Goal: Task Accomplishment & Management: Use online tool/utility

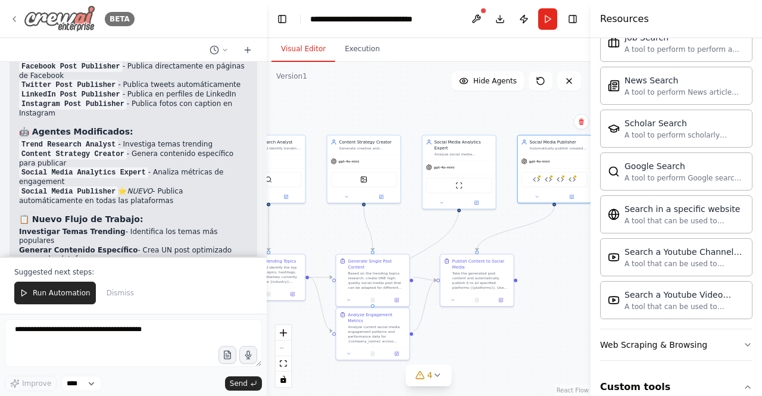
click at [79, 18] on img at bounding box center [59, 18] width 71 height 27
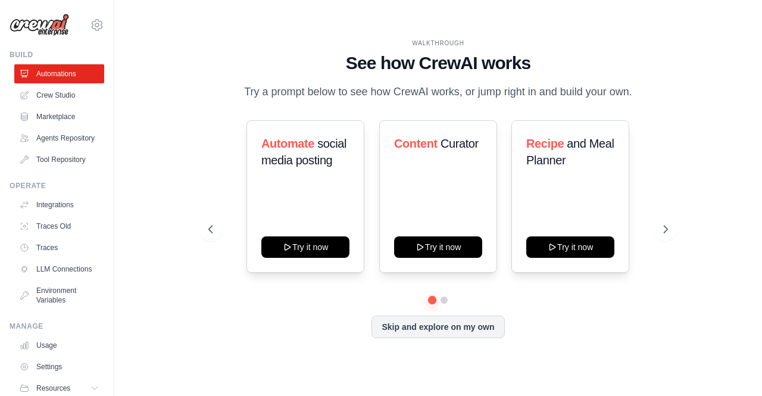
click at [194, 158] on div "WALKTHROUGH See how CrewAI works Try a prompt below to see how CrewAI works, or…" at bounding box center [438, 198] width 488 height 318
click at [60, 98] on link "Crew Studio" at bounding box center [60, 95] width 90 height 19
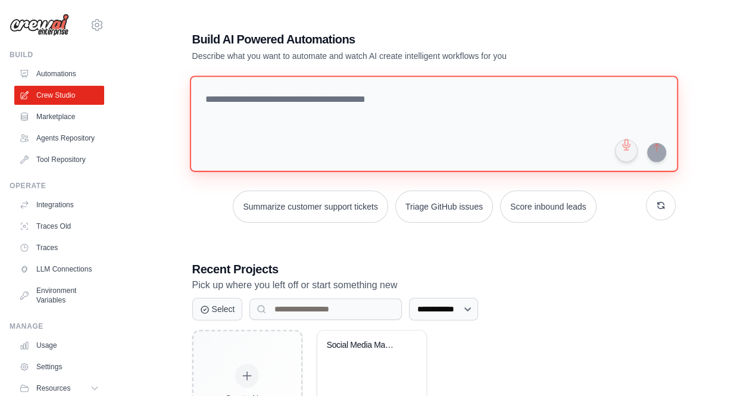
click at [314, 108] on textarea at bounding box center [433, 124] width 488 height 96
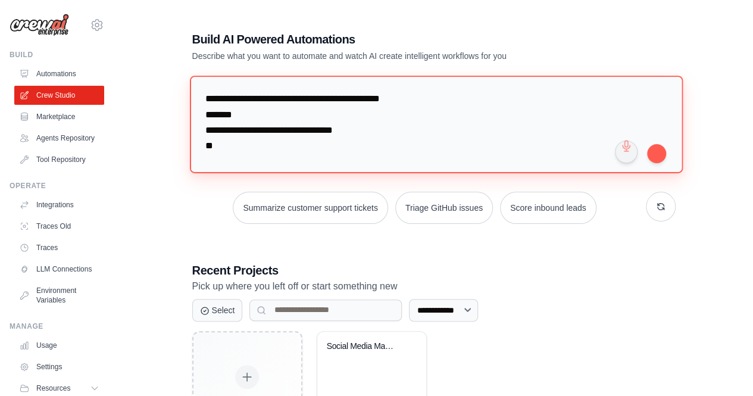
click at [376, 130] on textarea "**********" at bounding box center [435, 124] width 493 height 97
click at [257, 140] on textarea "**********" at bounding box center [435, 124] width 493 height 97
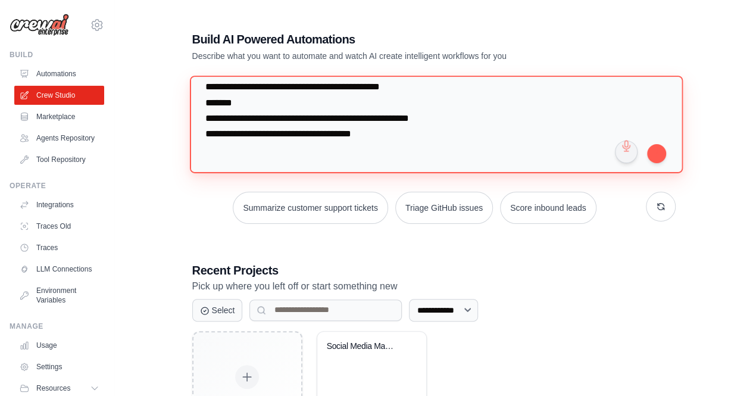
paste textarea "**********"
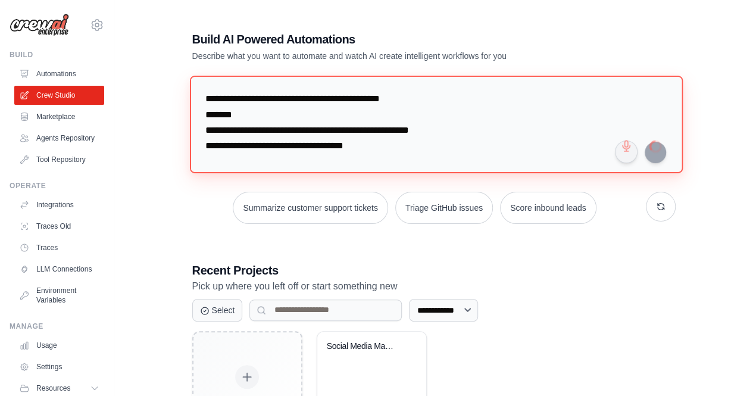
type textarea "**********"
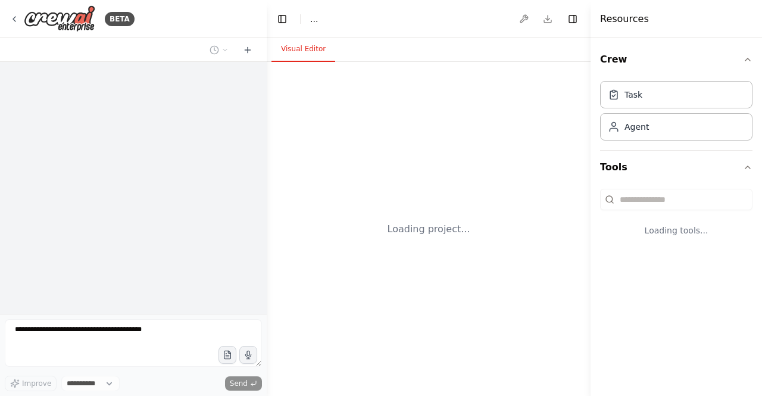
select select "****"
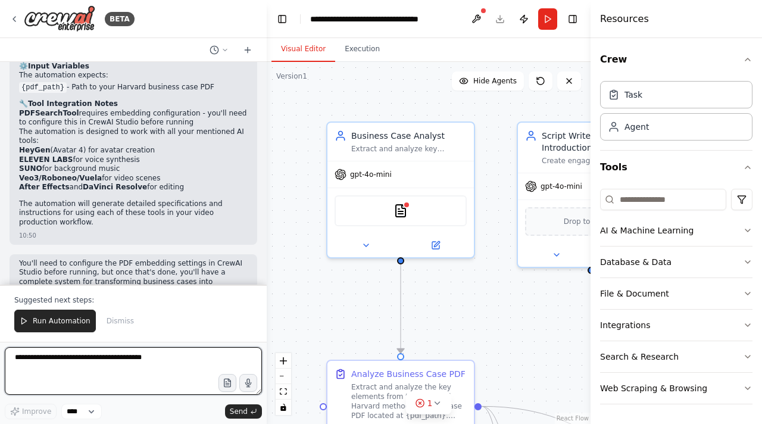
scroll to position [1263, 0]
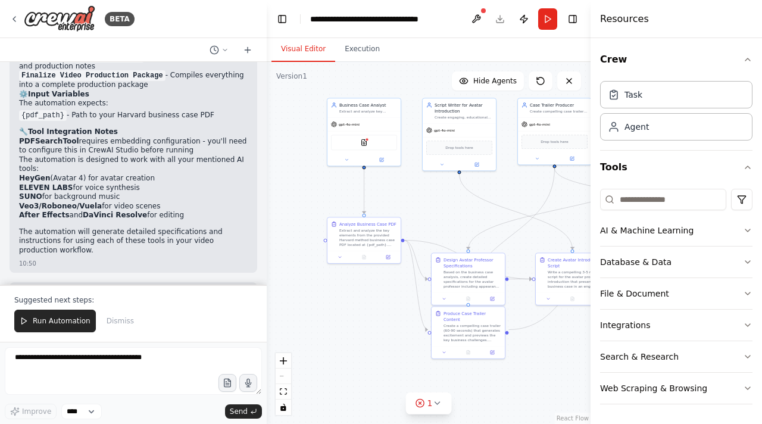
drag, startPoint x: 487, startPoint y: 331, endPoint x: 420, endPoint y: 222, distance: 128.3
click at [440, 395] on icon at bounding box center [437, 403] width 10 height 10
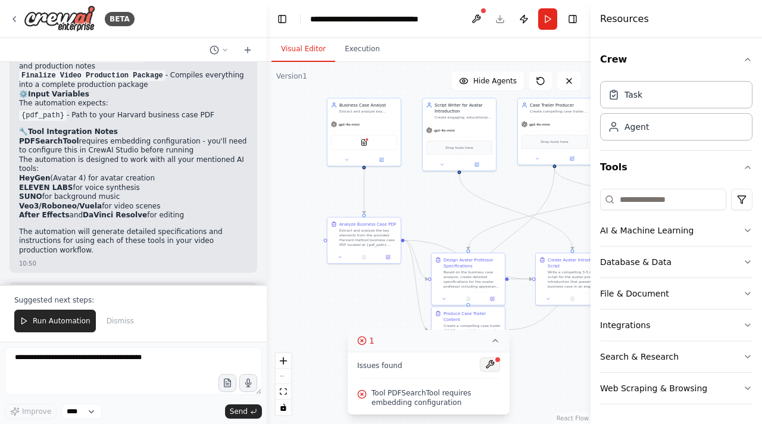
click at [492, 363] on button at bounding box center [490, 364] width 20 height 14
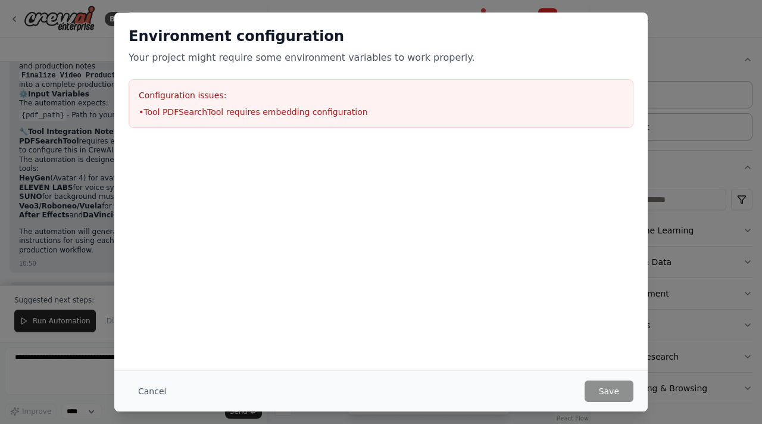
click at [186, 110] on li "• Tool PDFSearchTool requires embedding configuration" at bounding box center [381, 112] width 485 height 12
click at [186, 109] on li "• Tool PDFSearchTool requires embedding configuration" at bounding box center [381, 112] width 485 height 12
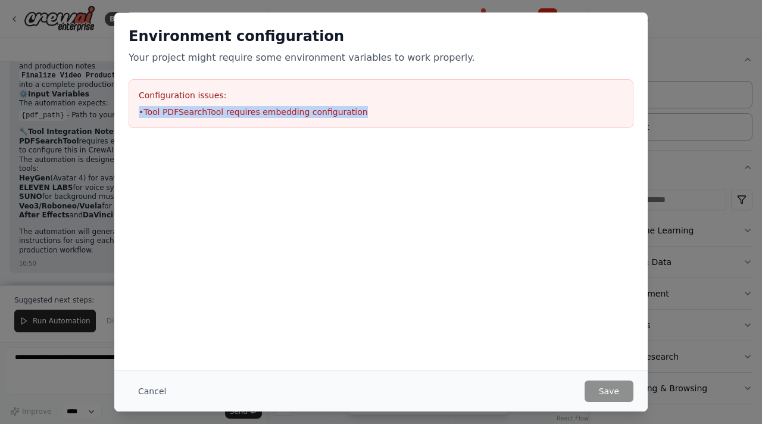
copy li "• Tool PDFSearchTool requires embedding configuration"
click at [146, 392] on button "Cancel" at bounding box center [152, 391] width 47 height 21
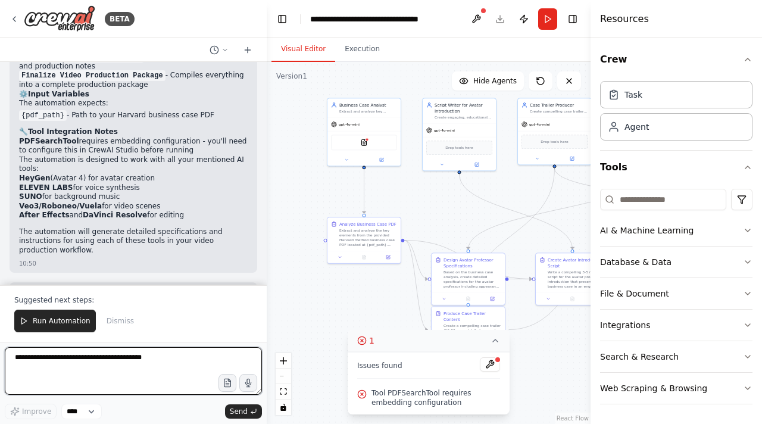
click at [83, 372] on textarea at bounding box center [133, 371] width 257 height 48
paste textarea "**********"
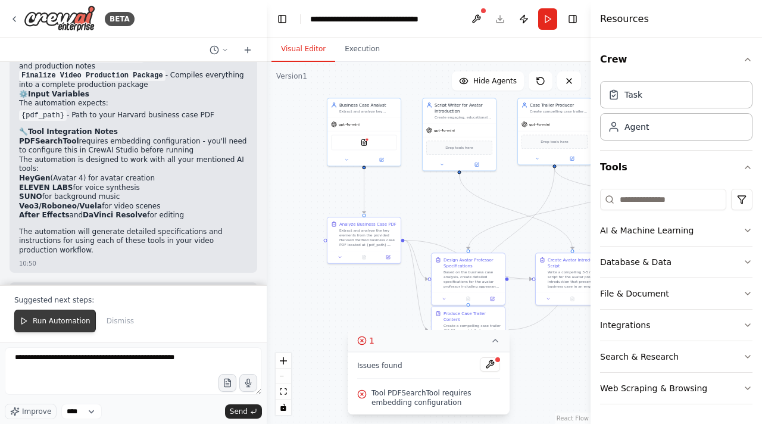
click at [52, 326] on span "Run Automation" at bounding box center [62, 321] width 58 height 10
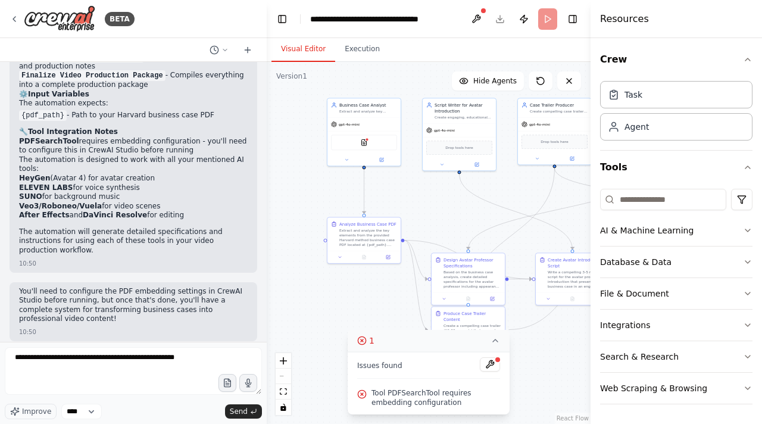
scroll to position [1207, 0]
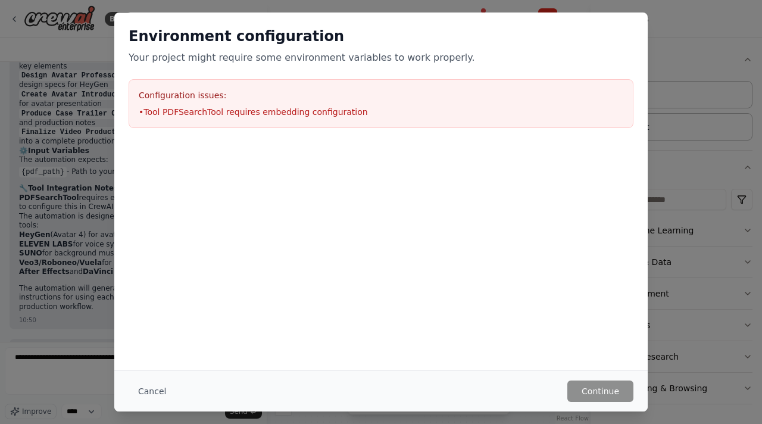
click at [56, 363] on div "Environment configuration Your project might require some environment variables…" at bounding box center [381, 212] width 762 height 424
drag, startPoint x: 158, startPoint y: 394, endPoint x: 145, endPoint y: 392, distance: 13.2
click at [158, 394] on button "Cancel" at bounding box center [152, 391] width 47 height 21
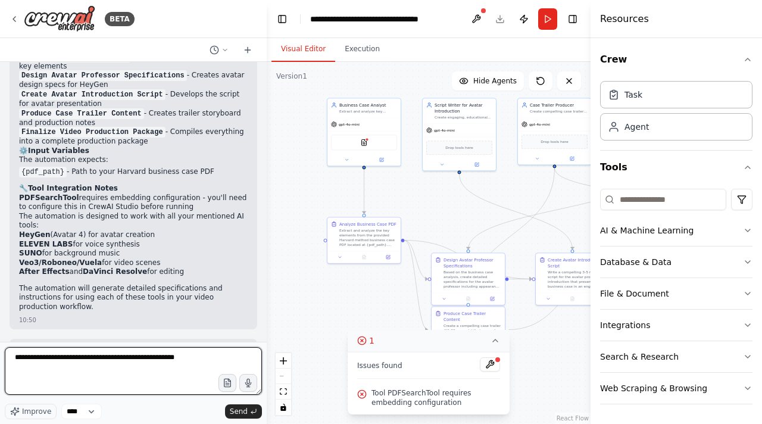
click at [126, 380] on textarea "**********" at bounding box center [133, 371] width 257 height 48
type textarea "**********"
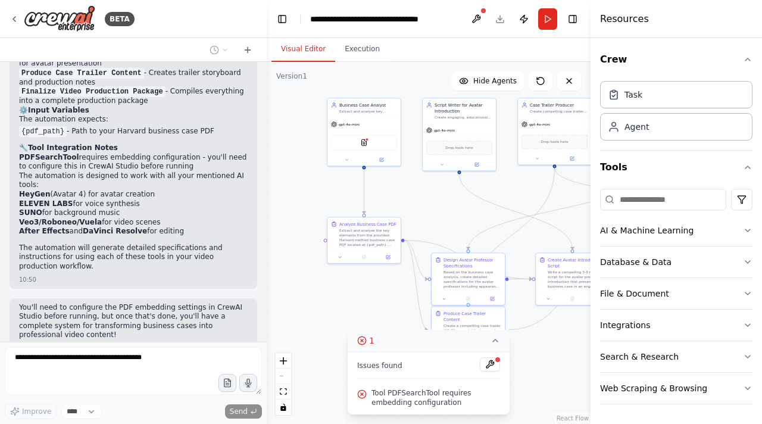
scroll to position [1278, 0]
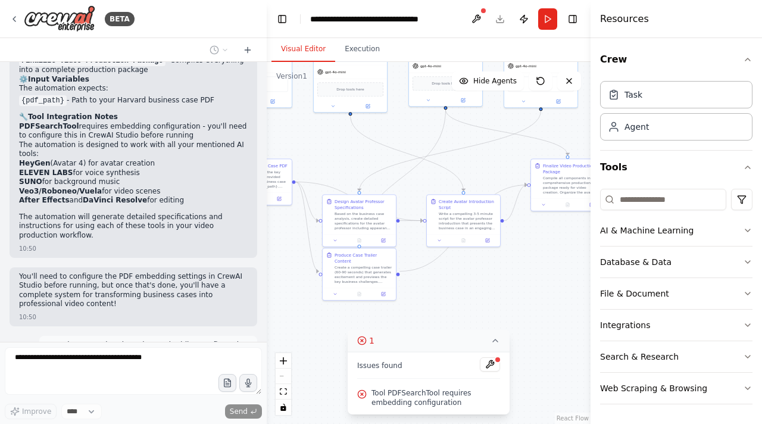
drag, startPoint x: 447, startPoint y: 206, endPoint x: 338, endPoint y: 148, distance: 123.6
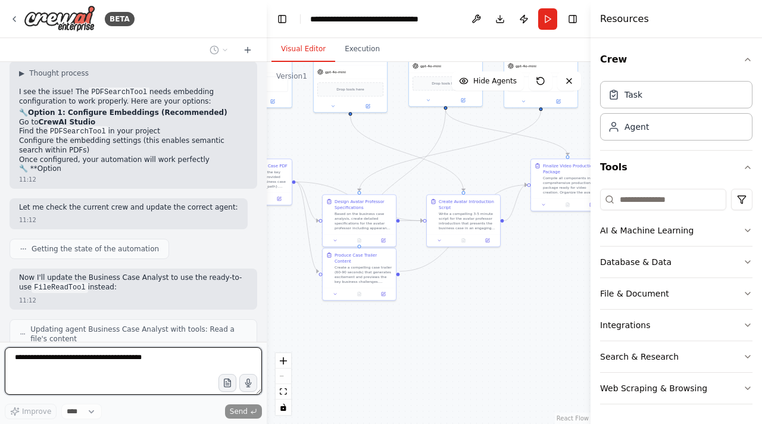
click at [104, 364] on textarea at bounding box center [133, 371] width 257 height 48
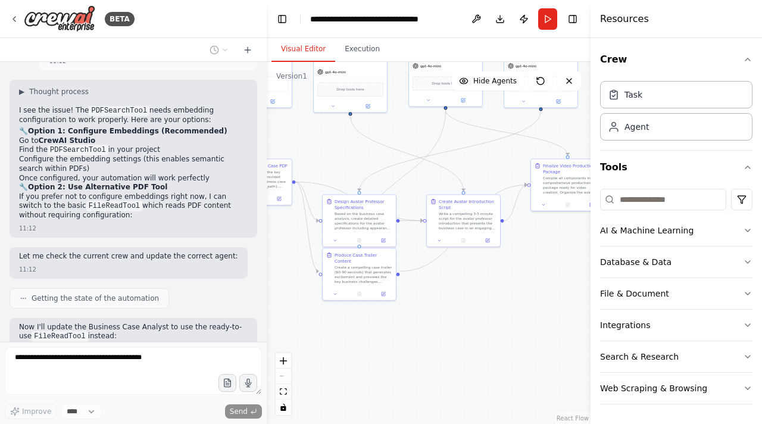
scroll to position [1557, 0]
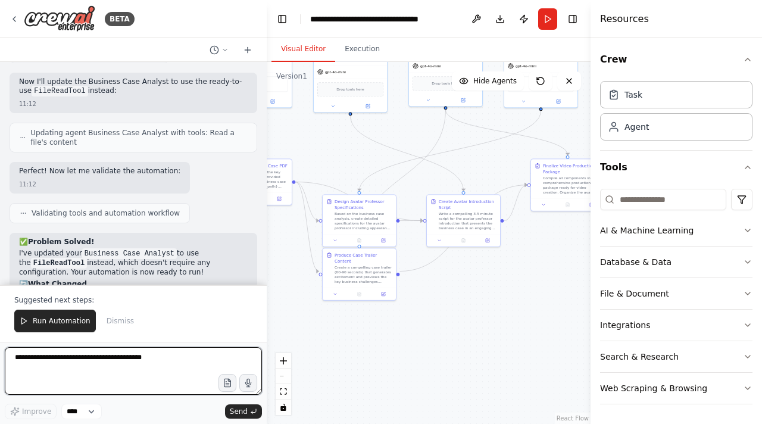
click at [75, 364] on textarea at bounding box center [133, 371] width 257 height 48
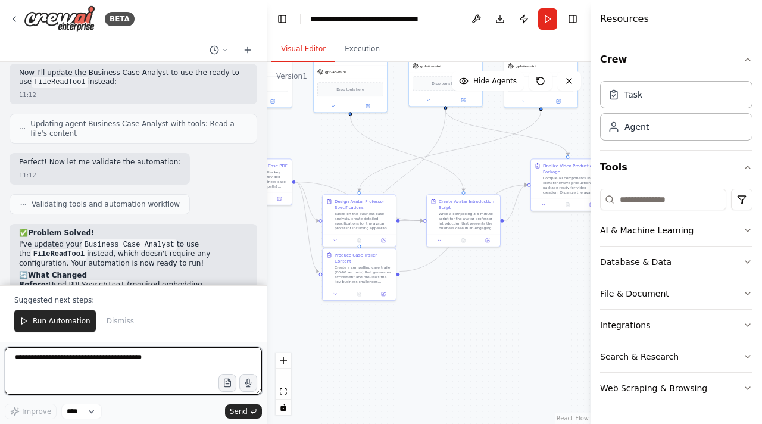
scroll to position [1851, 0]
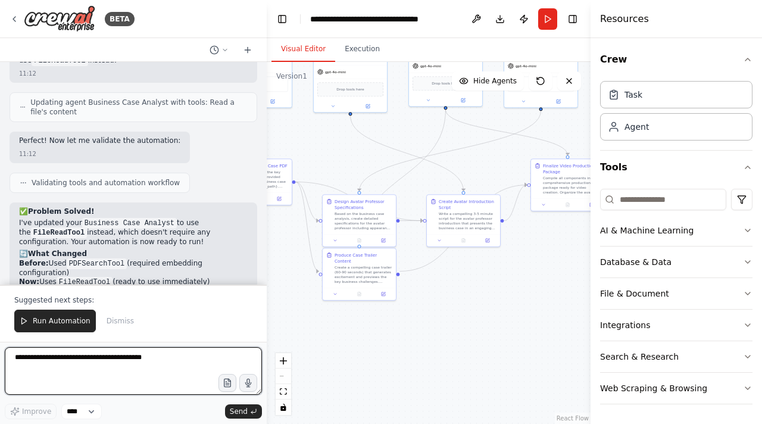
paste textarea "**********"
type textarea "**********"
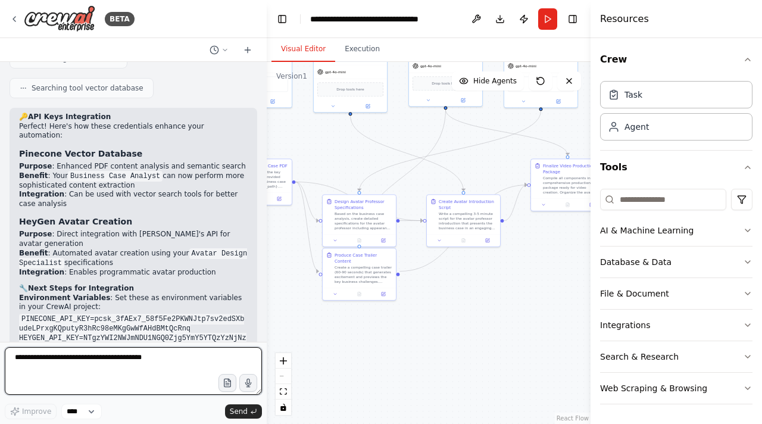
scroll to position [2406, 0]
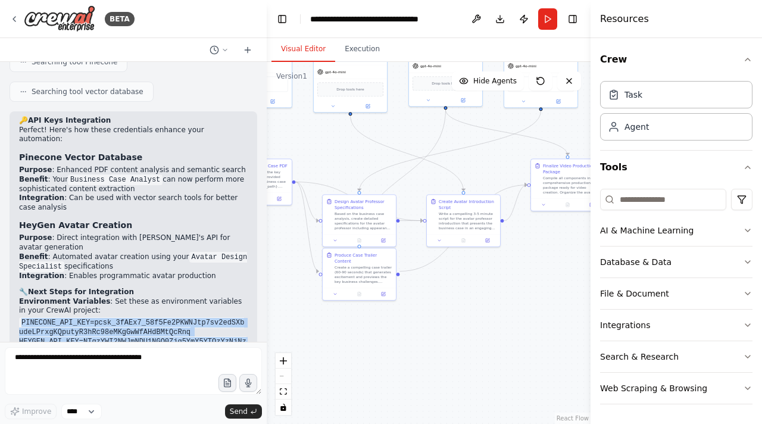
drag, startPoint x: 21, startPoint y: 209, endPoint x: 96, endPoint y: 241, distance: 82.0
click at [96, 317] on code "PINECONE_API_KEY=pcsk_3fAEx7_58f5Fe2PKWNJtp7sv2edSXbudeLPrxgKQputyR3hRc98eMKgGw…" at bounding box center [133, 336] width 228 height 39
copy code "PINECONE_API_KEY=pcsk_3fAEx7_58f5Fe2PKWNJtp7sv2edSXbudeLPrxgKQputyR3hRc98eMKgGw…"
click at [735, 322] on button "Integrations" at bounding box center [676, 325] width 152 height 31
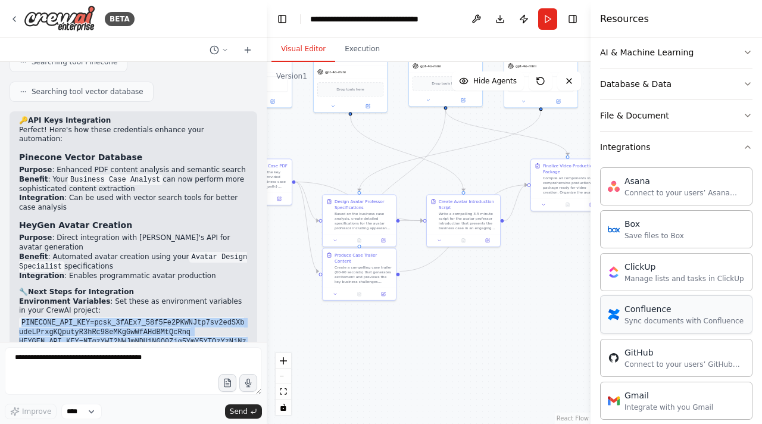
scroll to position [179, 0]
click at [730, 148] on button "Integrations" at bounding box center [676, 146] width 152 height 31
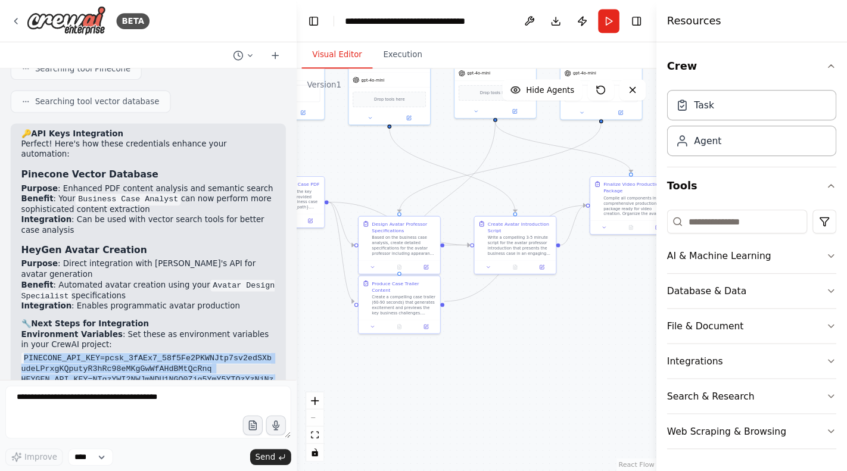
scroll to position [2450, 0]
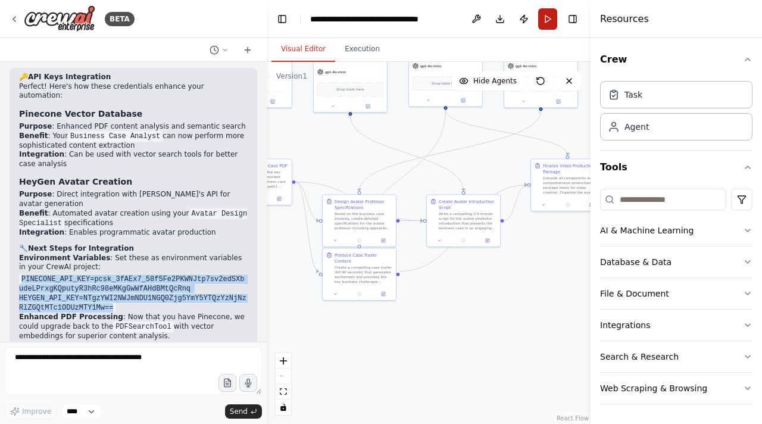
click at [542, 25] on button "Run" at bounding box center [547, 18] width 19 height 21
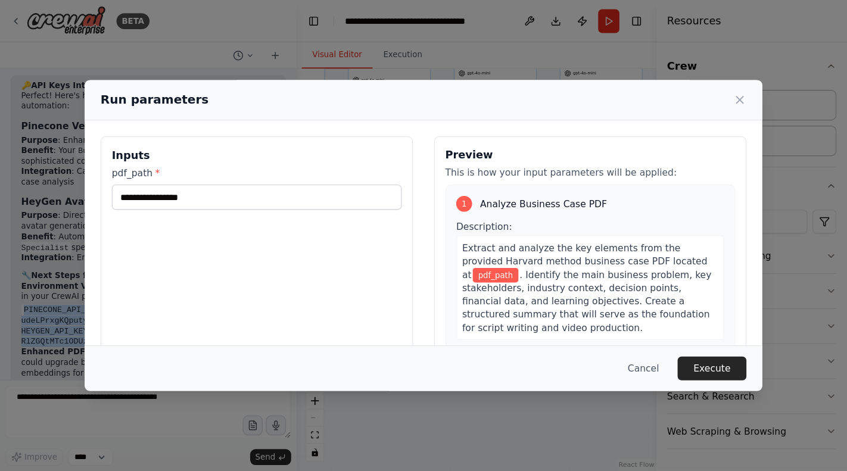
scroll to position [2417, 0]
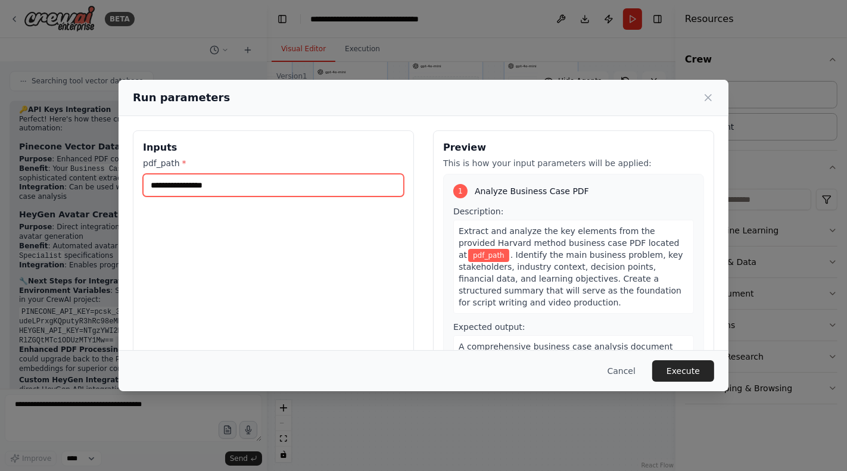
click at [334, 195] on input "pdf_path *" at bounding box center [273, 185] width 261 height 23
click at [390, 188] on input "pdf_path *" at bounding box center [273, 185] width 261 height 23
click at [389, 188] on input "pdf_path *" at bounding box center [273, 185] width 261 height 23
click at [306, 66] on div "Run parameters Inputs pdf_path * Preview This is how your input parameters will…" at bounding box center [423, 235] width 847 height 471
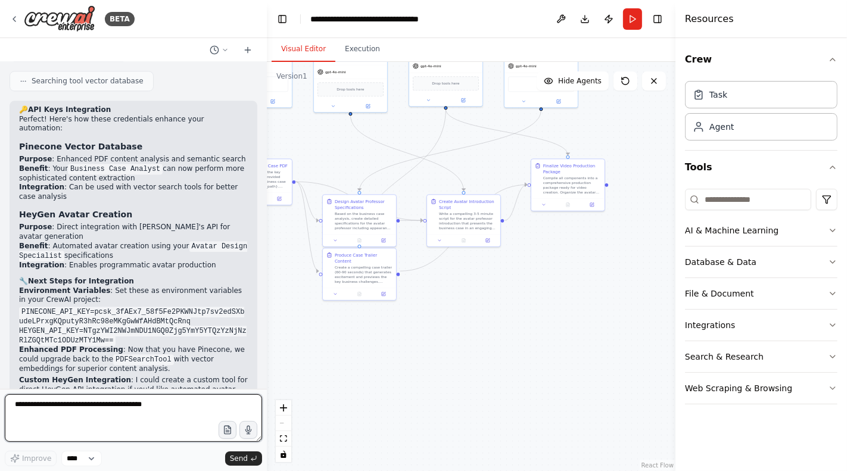
click at [97, 395] on textarea at bounding box center [133, 418] width 257 height 48
type textarea "**********"
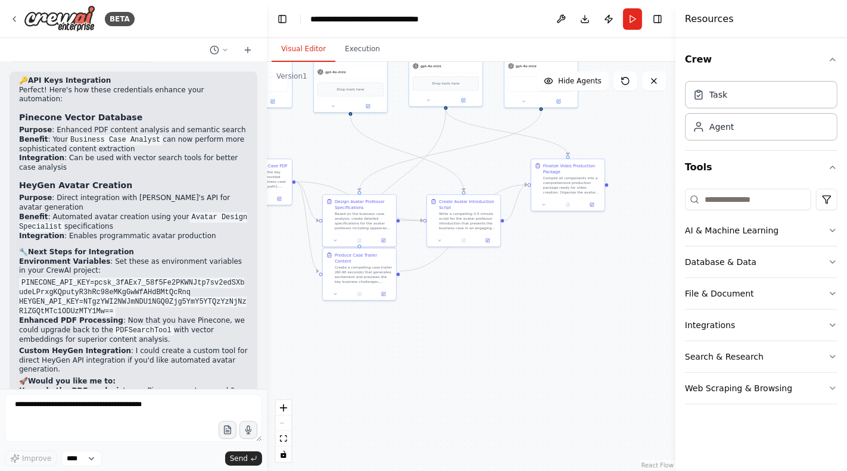
scroll to position [2488, 0]
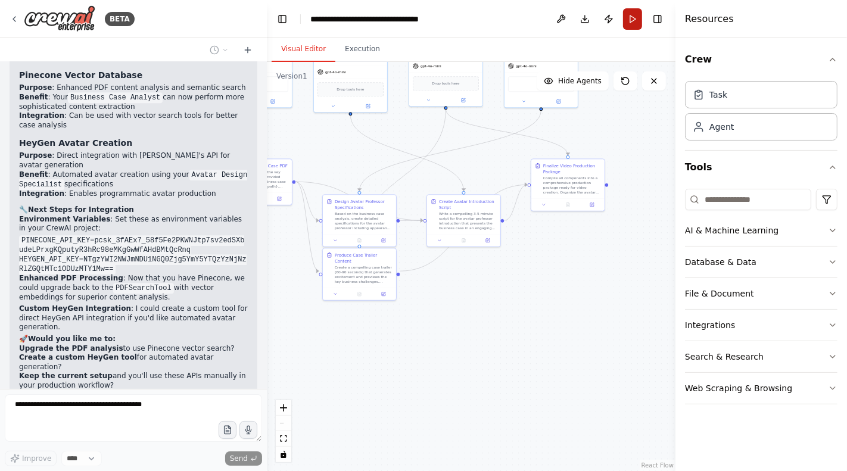
click at [630, 25] on button "Run" at bounding box center [632, 18] width 19 height 21
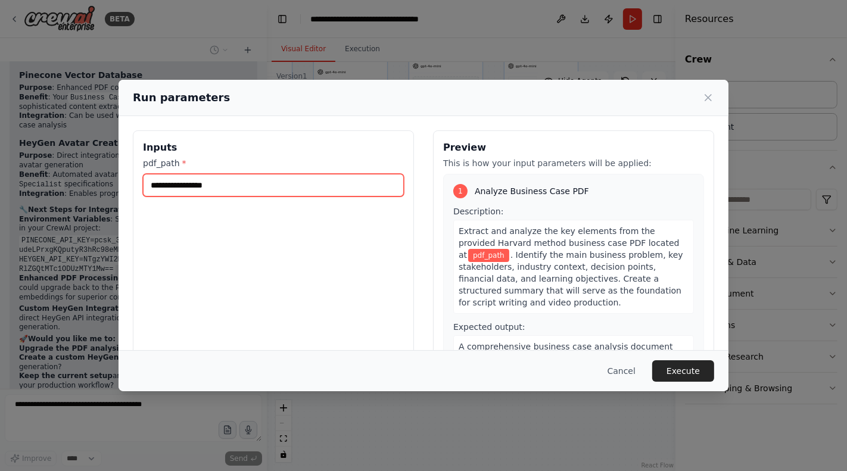
click at [291, 183] on input "pdf_path *" at bounding box center [273, 185] width 261 height 23
paste input "**********"
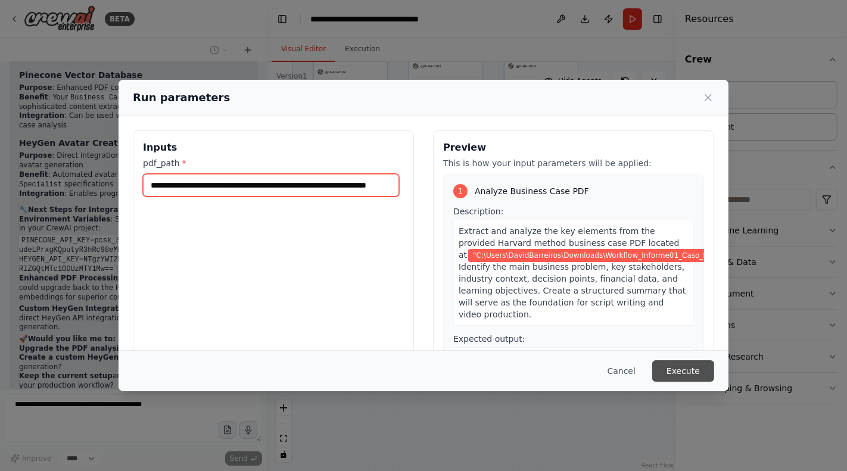
type input "**********"
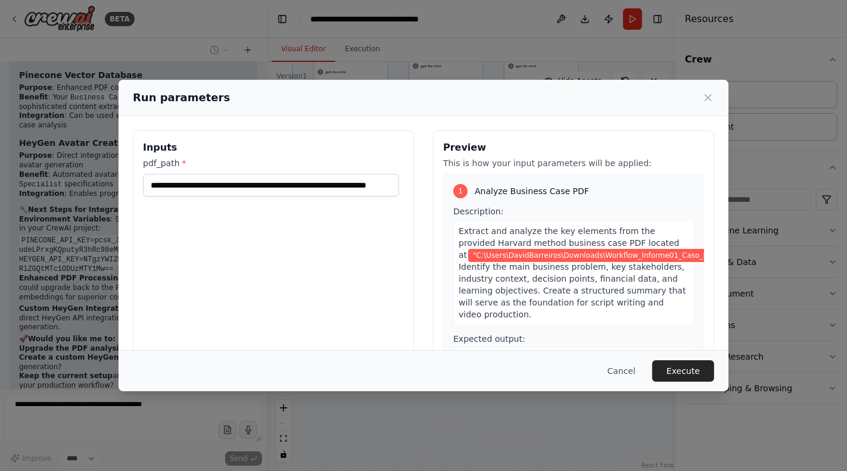
scroll to position [0, 0]
click at [684, 368] on button "Execute" at bounding box center [683, 370] width 62 height 21
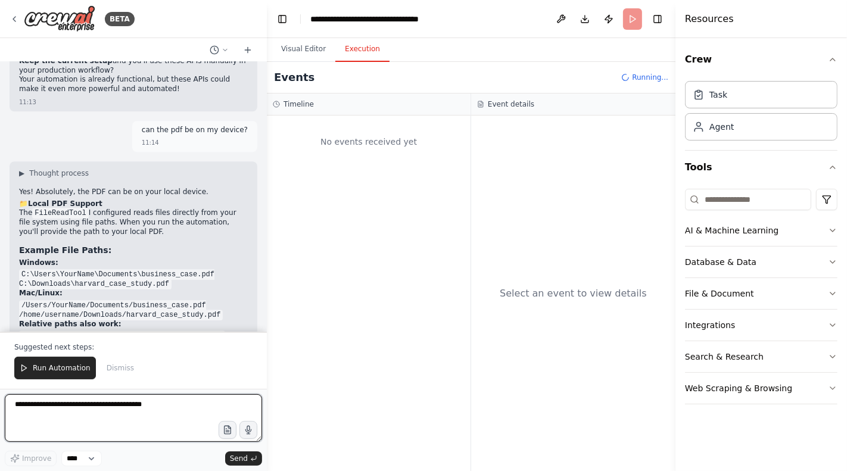
scroll to position [2741, 0]
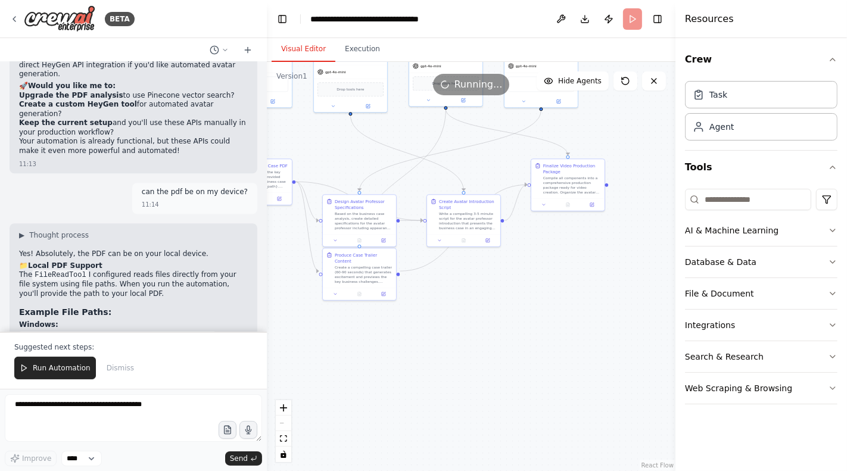
click at [306, 51] on button "Visual Editor" at bounding box center [304, 49] width 64 height 25
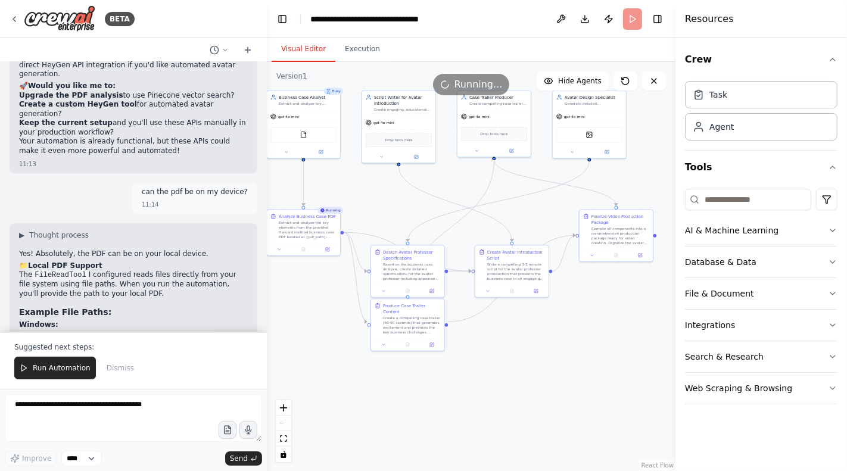
drag, startPoint x: 382, startPoint y: 149, endPoint x: 431, endPoint y: 200, distance: 69.9
click at [311, 238] on div "Extract and analyze the key elements from the provided Harvard method business …" at bounding box center [308, 228] width 58 height 19
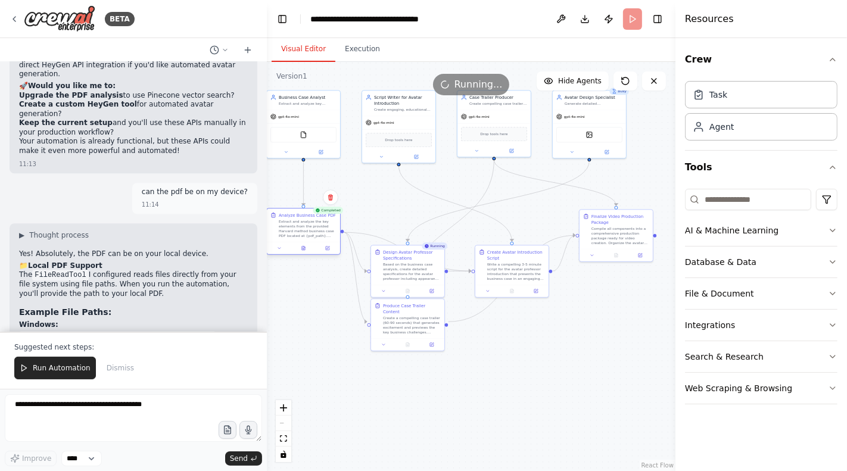
click at [312, 238] on div "Extract and analyze the key elements from the provided Harvard method business …" at bounding box center [308, 228] width 58 height 19
click at [317, 232] on div "Extract and analyze the key elements from the provided Harvard method business …" at bounding box center [308, 228] width 58 height 19
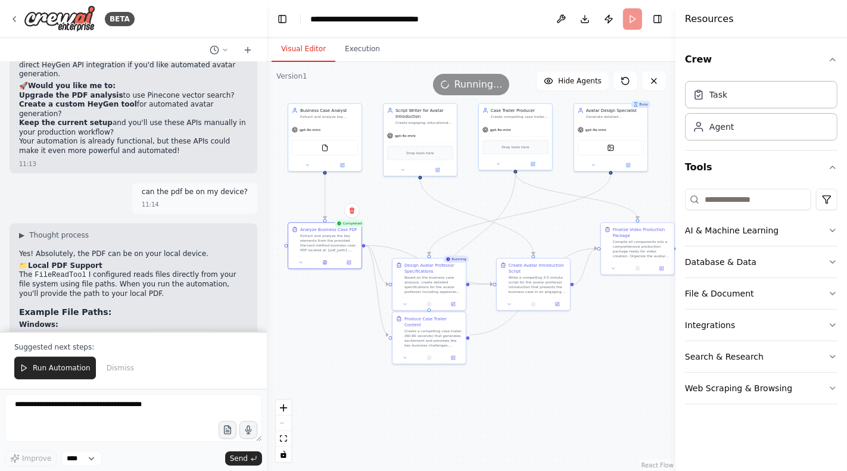
drag, startPoint x: 369, startPoint y: 183, endPoint x: 416, endPoint y: 208, distance: 53.3
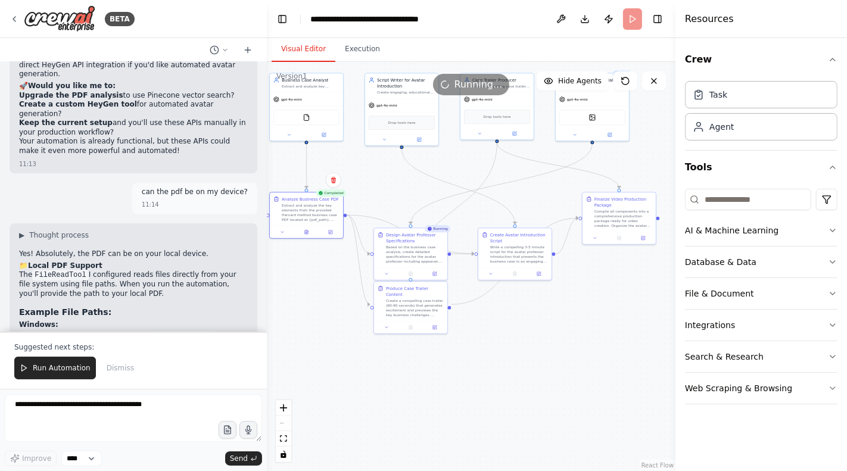
drag, startPoint x: 307, startPoint y: 207, endPoint x: 263, endPoint y: 164, distance: 61.5
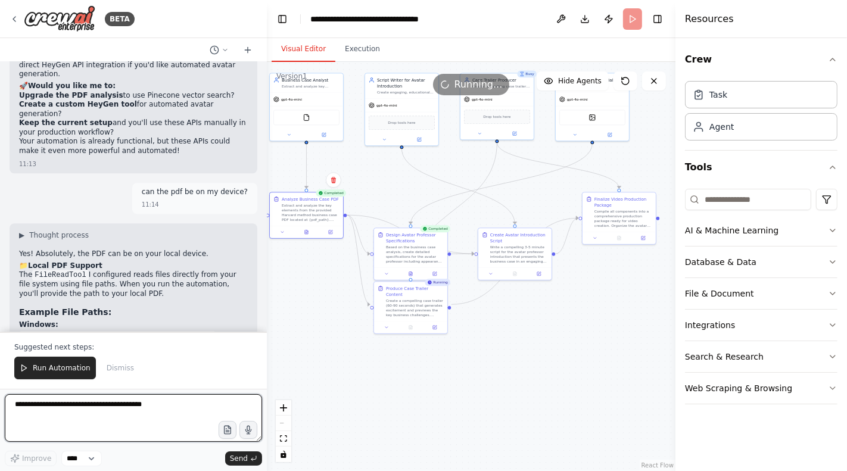
click at [135, 395] on textarea at bounding box center [133, 418] width 257 height 48
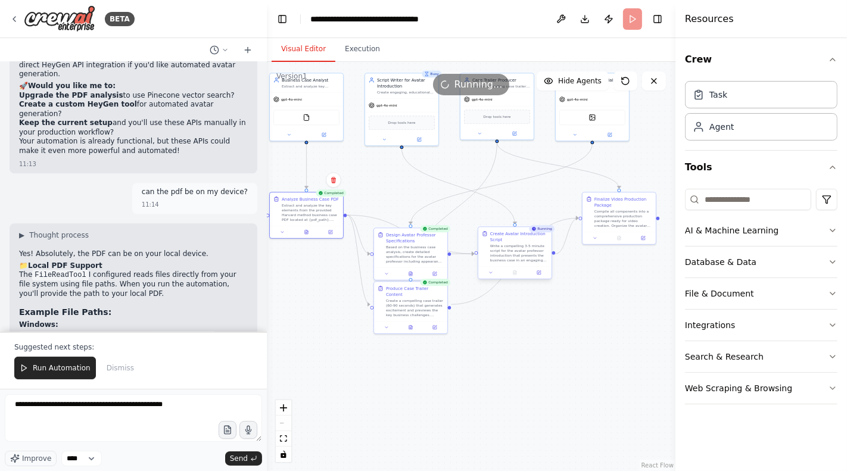
click at [500, 250] on div "Write a compelling 3-5 minute script for the avatar professor introduction that…" at bounding box center [519, 253] width 58 height 19
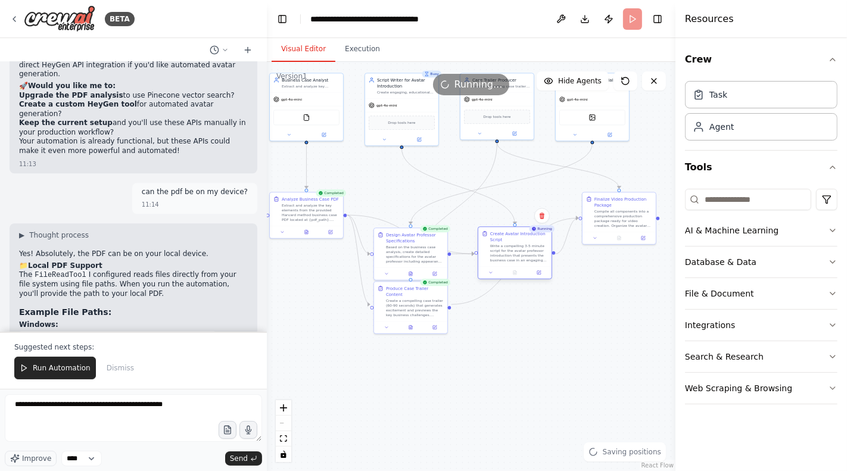
click at [500, 250] on div "Write a compelling 3-5 minute script for the avatar professor introduction that…" at bounding box center [519, 253] width 58 height 19
click at [122, 395] on textarea "**********" at bounding box center [133, 418] width 257 height 48
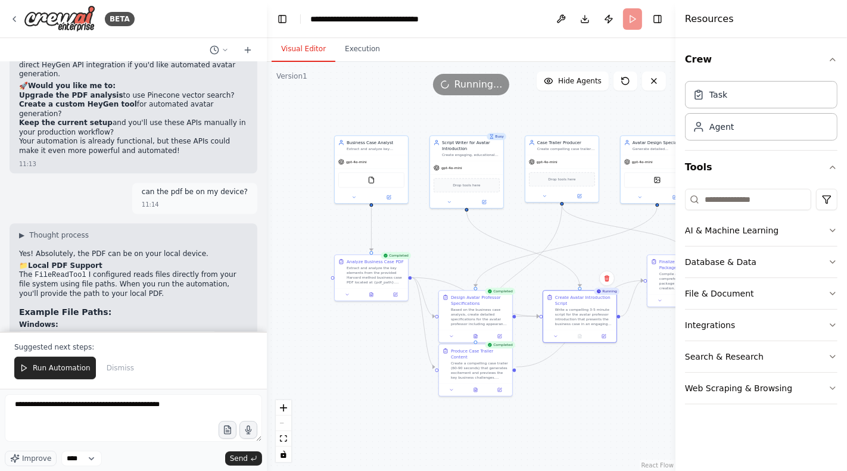
drag, startPoint x: 501, startPoint y: 351, endPoint x: 565, endPoint y: 417, distance: 91.8
click at [565, 395] on div ".deletable-edge-delete-btn { width: 20px; height: 20px; border: 0px solid #ffff…" at bounding box center [471, 266] width 409 height 409
click at [560, 164] on div "gpt-4o-mini" at bounding box center [560, 164] width 73 height 13
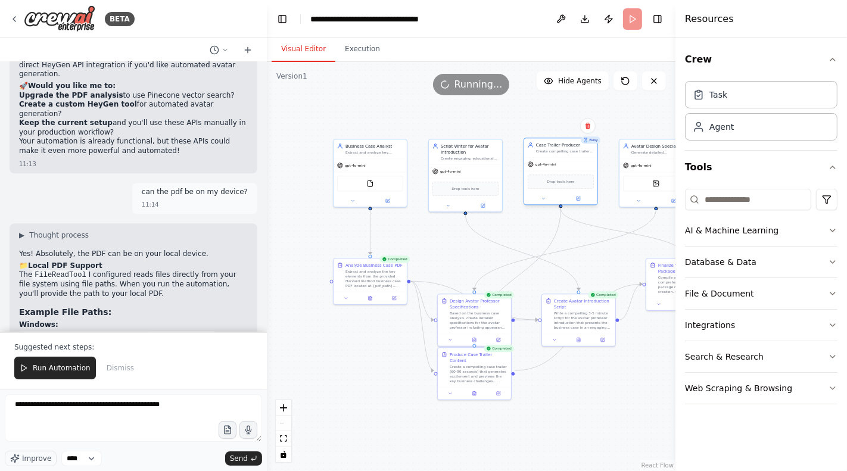
click at [560, 164] on div "gpt-4o-mini" at bounding box center [560, 164] width 73 height 13
click at [544, 200] on icon at bounding box center [543, 198] width 5 height 5
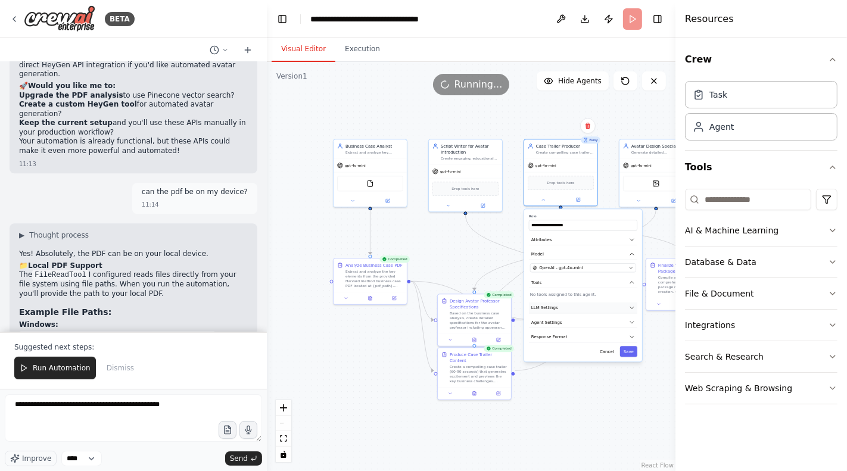
click at [614, 307] on button "LLM Settings" at bounding box center [583, 308] width 108 height 11
click at [614, 306] on button "LLM Settings" at bounding box center [583, 308] width 108 height 11
click at [598, 320] on button "Agent Settings" at bounding box center [583, 322] width 108 height 11
click at [454, 257] on div ".deletable-edge-delete-btn { width: 20px; height: 20px; border: 0px solid #ffff…" at bounding box center [471, 266] width 409 height 409
click at [524, 141] on div "Case Trailer Producer Create compelling case trailer content that builds antici…" at bounding box center [560, 147] width 73 height 19
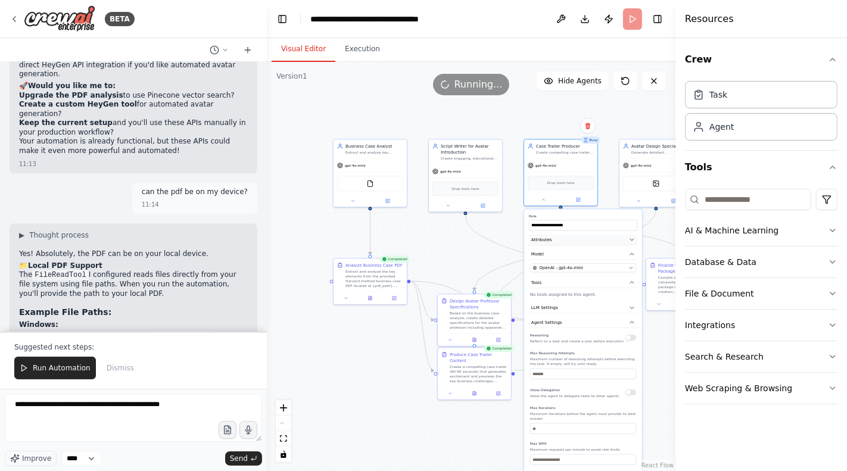
click at [627, 235] on button "Attributes" at bounding box center [583, 239] width 108 height 11
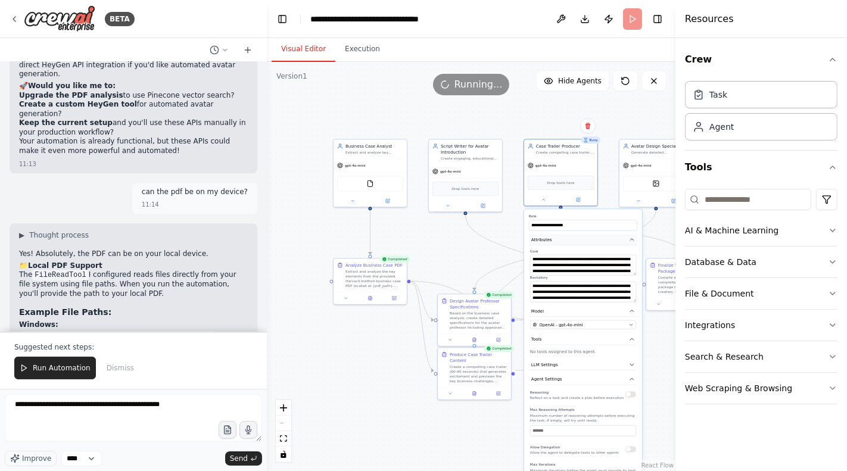
click at [628, 243] on button "Attributes" at bounding box center [583, 239] width 108 height 11
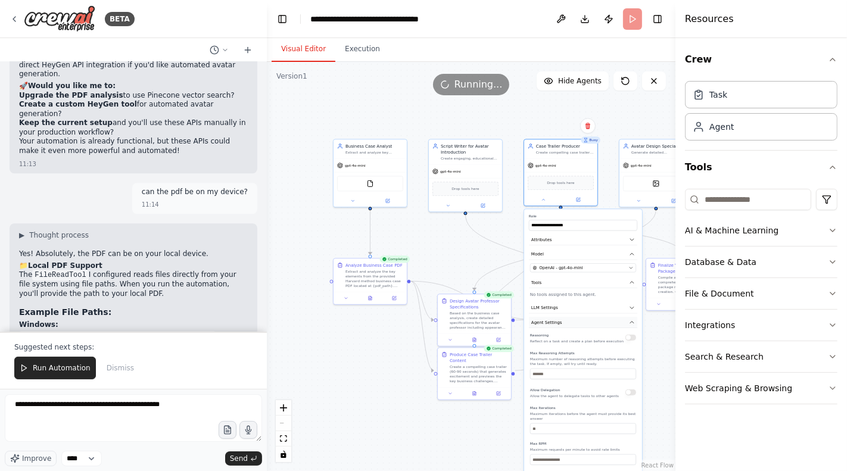
click at [630, 322] on icon "button" at bounding box center [632, 322] width 6 height 6
click at [630, 288] on div "**********" at bounding box center [583, 285] width 118 height 152
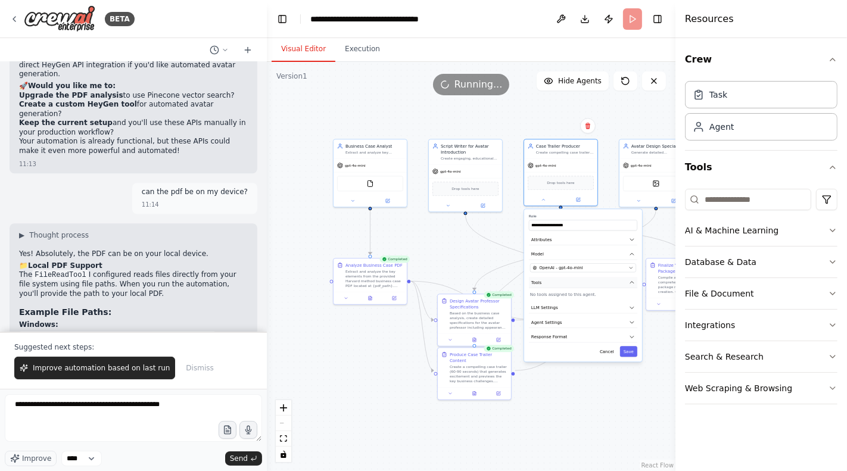
click at [631, 282] on icon "button" at bounding box center [632, 283] width 4 height 2
click at [631, 281] on icon "button" at bounding box center [632, 282] width 6 height 6
click at [597, 293] on p "No tools assigned to this agent." at bounding box center [583, 295] width 106 height 6
click at [625, 282] on button "Tools" at bounding box center [583, 282] width 108 height 11
click at [521, 106] on div ".deletable-edge-delete-btn { width: 20px; height: 20px; border: 0px solid #ffff…" at bounding box center [471, 266] width 409 height 409
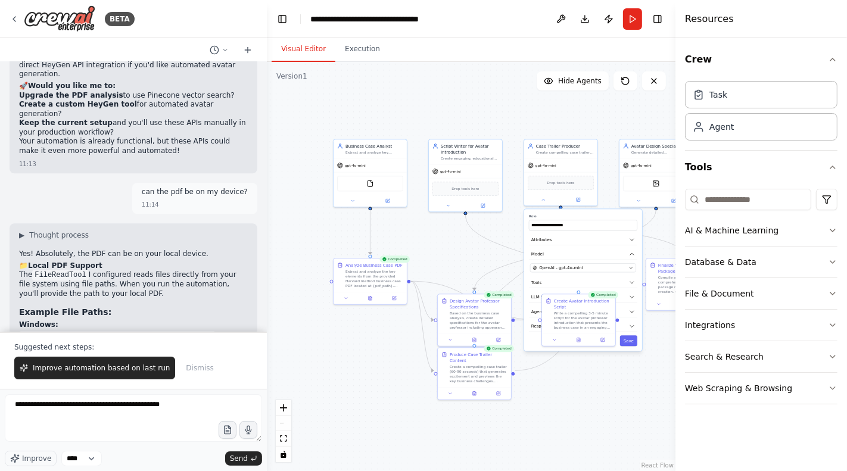
click at [491, 116] on div ".deletable-edge-delete-btn { width: 20px; height: 20px; border: 0px solid #ffff…" at bounding box center [471, 266] width 409 height 409
click at [547, 200] on button at bounding box center [543, 198] width 34 height 7
drag, startPoint x: 551, startPoint y: 354, endPoint x: 443, endPoint y: 347, distance: 108.0
click at [443, 314] on div ".deletable-edge-delete-btn { width: 20px; height: 20px; border: 0px solid #ffff…" at bounding box center [405, 211] width 204 height 205
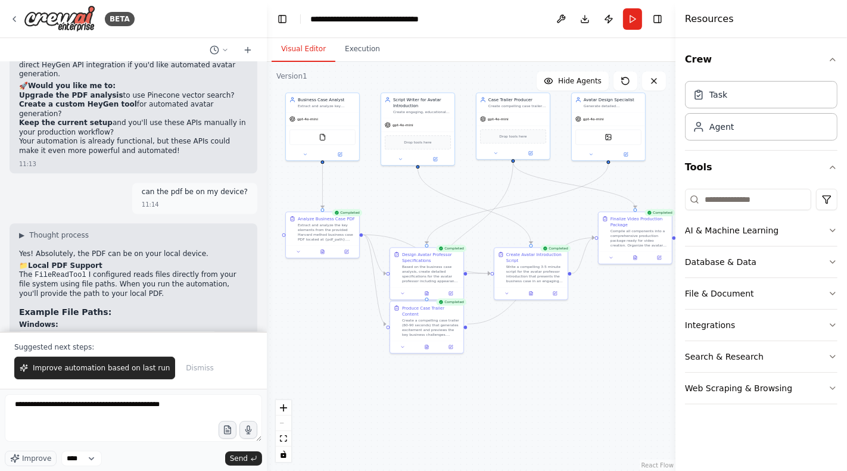
drag, startPoint x: 536, startPoint y: 272, endPoint x: 488, endPoint y: 225, distance: 67.0
click at [488, 225] on div ".deletable-edge-delete-btn { width: 20px; height: 20px; border: 0px solid #ffff…" at bounding box center [471, 266] width 409 height 409
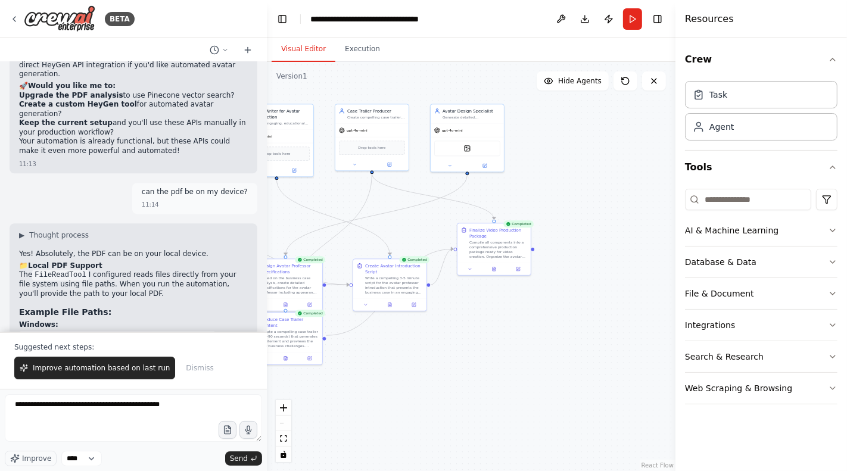
drag, startPoint x: 618, startPoint y: 332, endPoint x: 477, endPoint y: 344, distance: 141.6
click at [477, 344] on div ".deletable-edge-delete-btn { width: 20px; height: 20px; border: 0px solid #ffff…" at bounding box center [471, 266] width 409 height 409
click at [500, 242] on div "Compile all components into a comprehensive production package ready for video …" at bounding box center [498, 248] width 58 height 19
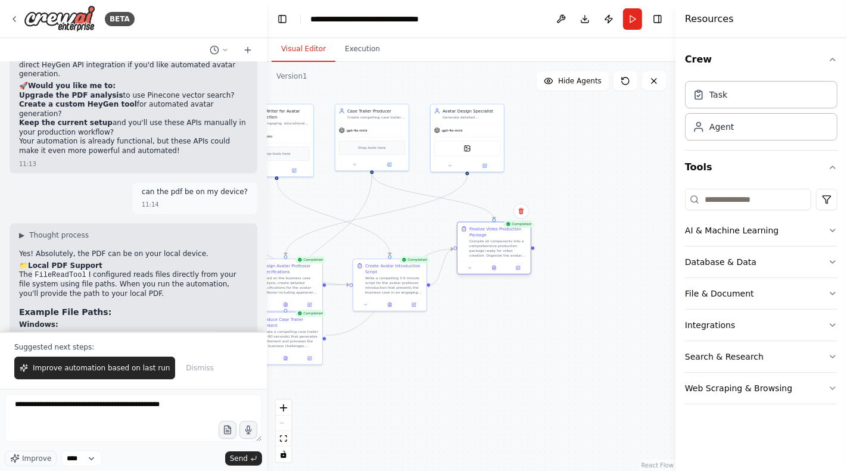
click at [500, 242] on div "Compile all components into a comprehensive production package ready for video …" at bounding box center [498, 248] width 58 height 19
click at [496, 267] on icon at bounding box center [494, 268] width 3 height 4
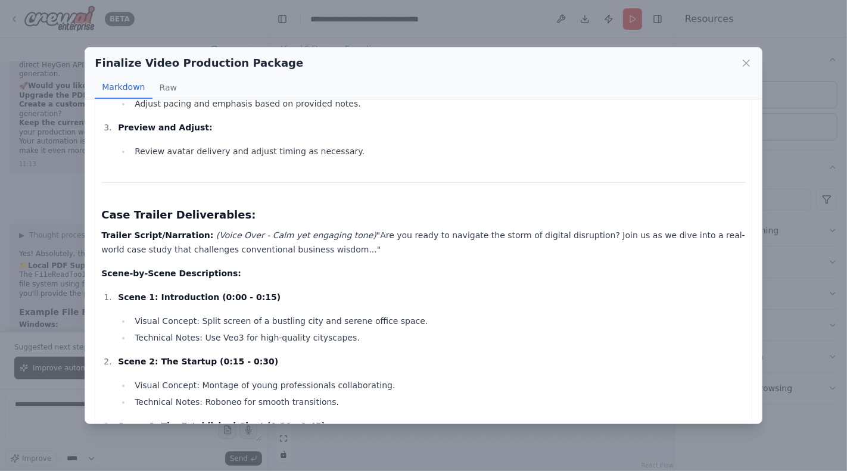
scroll to position [832, 0]
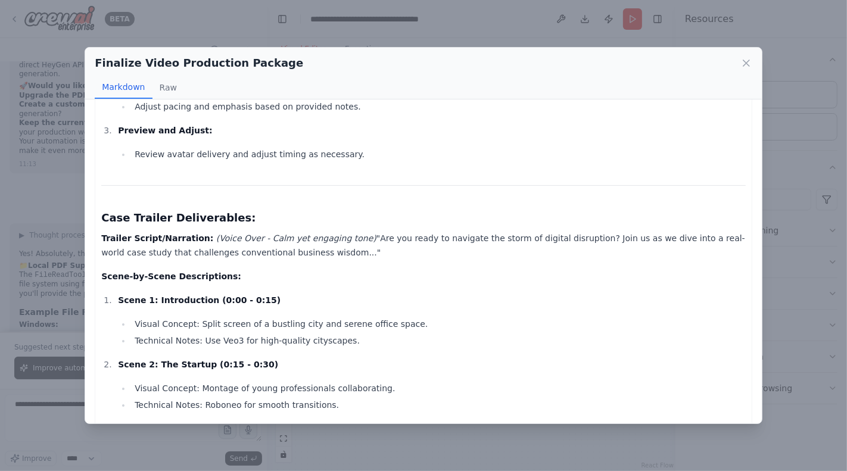
click at [369, 24] on div "Finalize Video Production Package Markdown Raw Complete Video Production Packag…" at bounding box center [423, 235] width 847 height 471
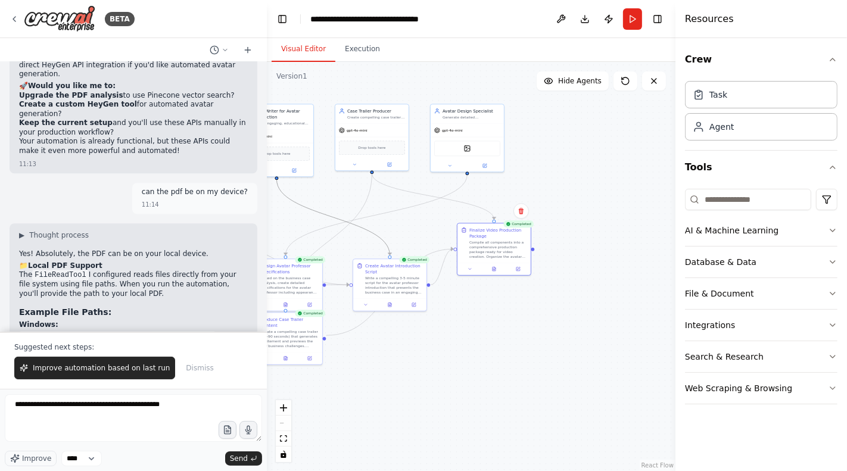
drag, startPoint x: 377, startPoint y: 233, endPoint x: 516, endPoint y: 219, distance: 140.1
click at [516, 219] on div ".deletable-edge-delete-btn { width: 20px; height: 20px; border: 0px solid #ffff…" at bounding box center [471, 266] width 409 height 409
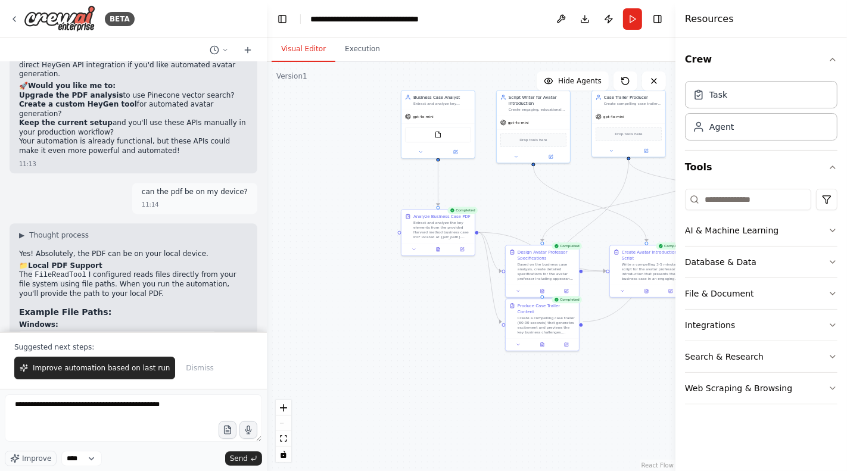
drag, startPoint x: 412, startPoint y: 230, endPoint x: 668, endPoint y: 216, distance: 256.5
click at [668, 216] on div ".deletable-edge-delete-btn { width: 20px; height: 20px; border: 0px solid #ffff…" at bounding box center [471, 266] width 409 height 409
click at [438, 230] on div "Extract and analyze the key elements from the provided Harvard method business …" at bounding box center [442, 228] width 58 height 19
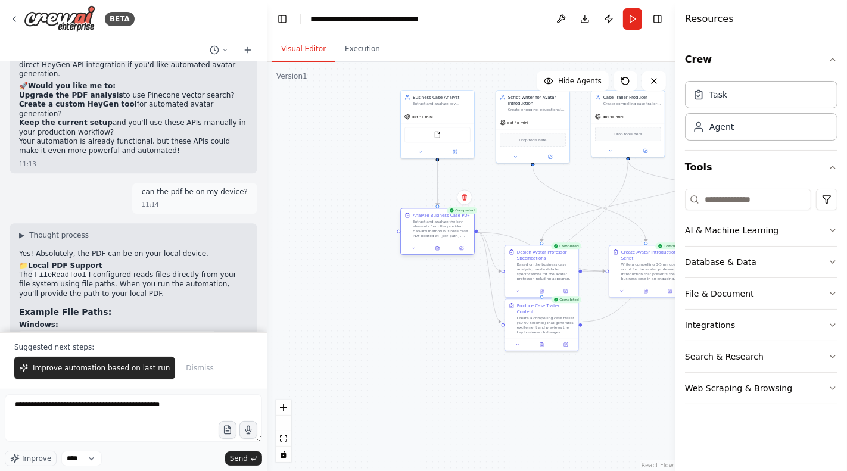
click at [438, 230] on div "Extract and analyze the key elements from the provided Harvard method business …" at bounding box center [442, 228] width 58 height 19
click at [415, 247] on icon at bounding box center [413, 248] width 5 height 5
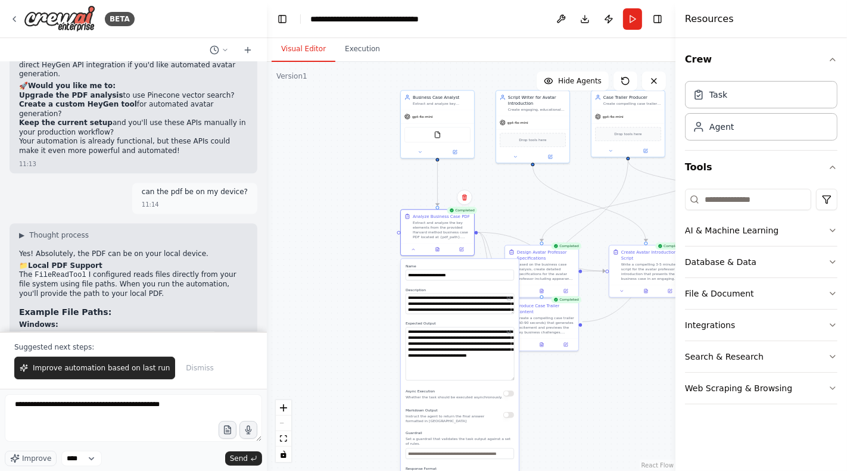
drag, startPoint x: 511, startPoint y: 344, endPoint x: 526, endPoint y: 376, distance: 35.4
click at [526, 376] on div ".deletable-edge-delete-btn { width: 20px; height: 20px; border: 0px solid #ffff…" at bounding box center [471, 266] width 409 height 409
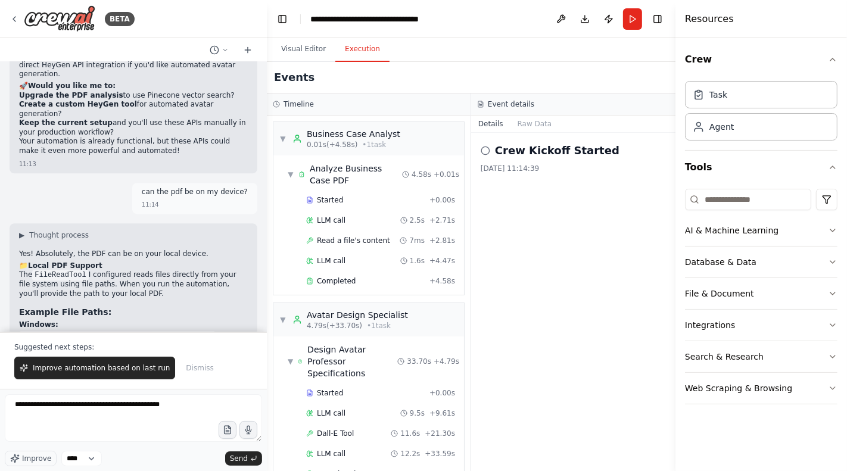
click at [370, 54] on button "Execution" at bounding box center [362, 49] width 54 height 25
click at [321, 172] on div "Analyze Business Case PDF" at bounding box center [356, 175] width 92 height 24
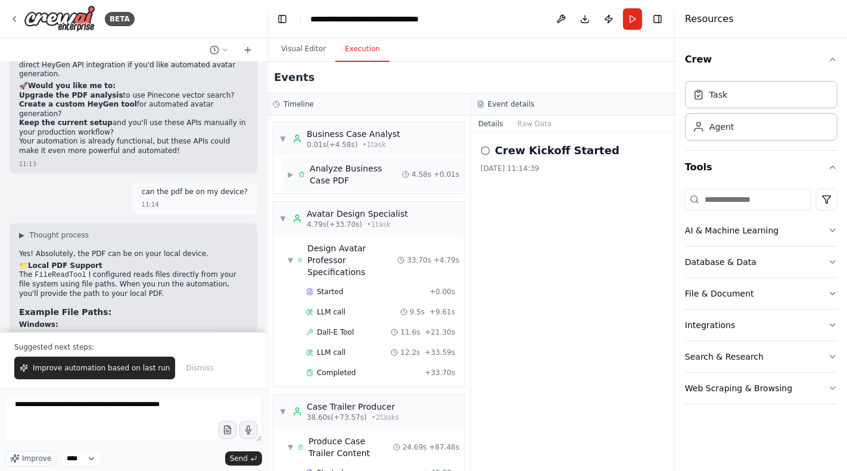
click at [321, 172] on div "Analyze Business Case PDF" at bounding box center [356, 175] width 92 height 24
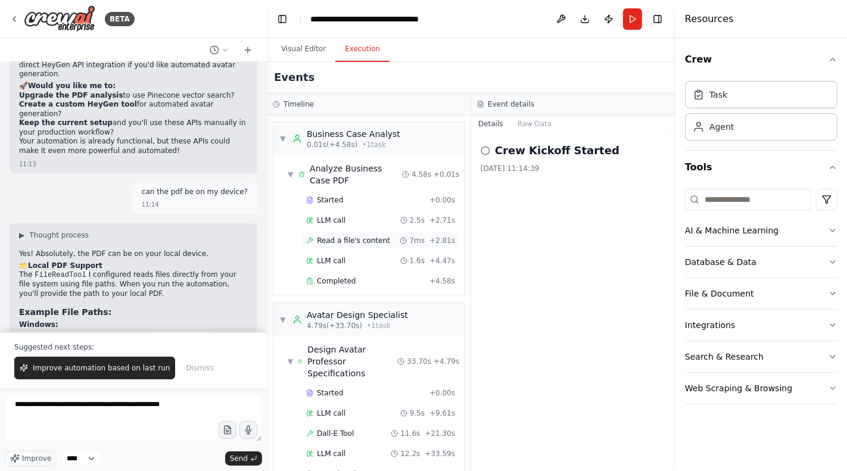
click at [376, 232] on div "Read a file's content 7ms + 2.81s" at bounding box center [380, 241] width 157 height 18
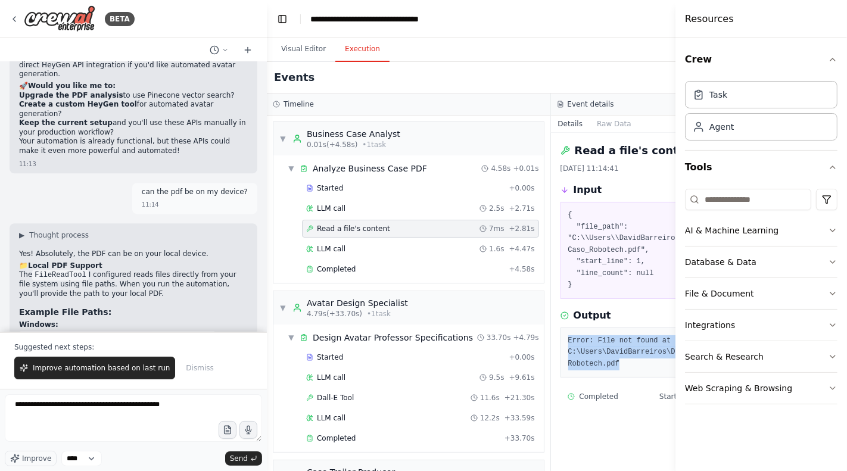
drag, startPoint x: 600, startPoint y: 363, endPoint x: 549, endPoint y: 344, distance: 55.0
click at [560, 344] on div "Error: File not found at path: C:\Users\DavidBarreiros\Downloads\Workflow_Infor…" at bounding box center [692, 353] width 265 height 51
copy pre "Error: File not found at path: C:\Users\DavidBarreiros\Downloads\Workflow_Infor…"
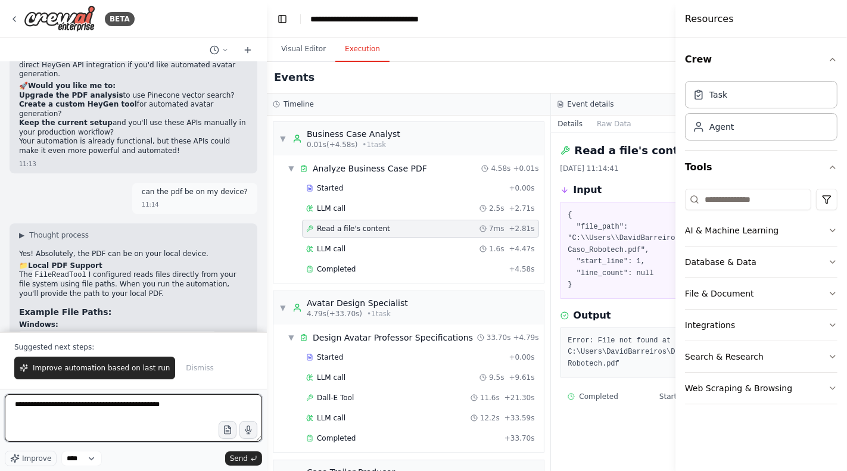
click at [59, 395] on textarea "**********" at bounding box center [133, 418] width 257 height 48
click at [195, 395] on textarea "**********" at bounding box center [133, 418] width 257 height 48
paste textarea "**********"
click at [95, 395] on textarea "**********" at bounding box center [133, 418] width 257 height 48
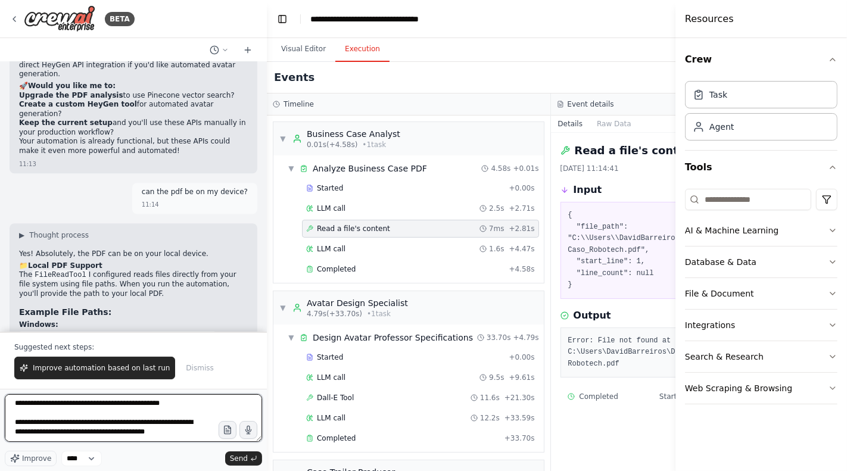
scroll to position [24, 0]
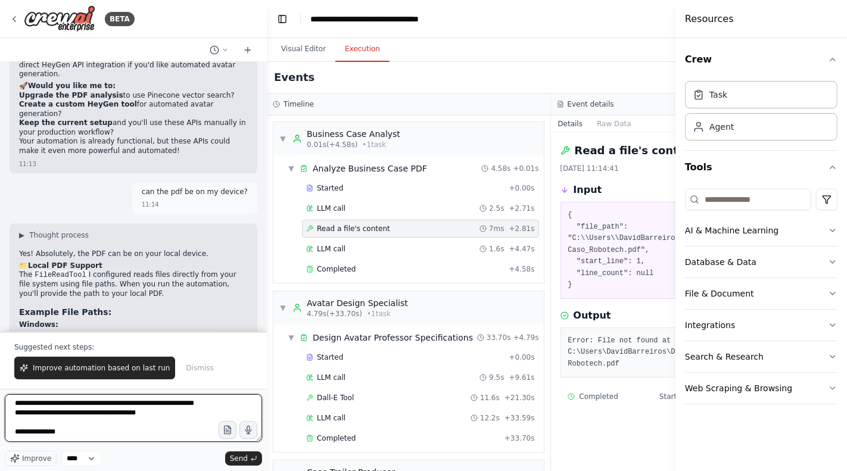
paste textarea "**********"
type textarea "**********"
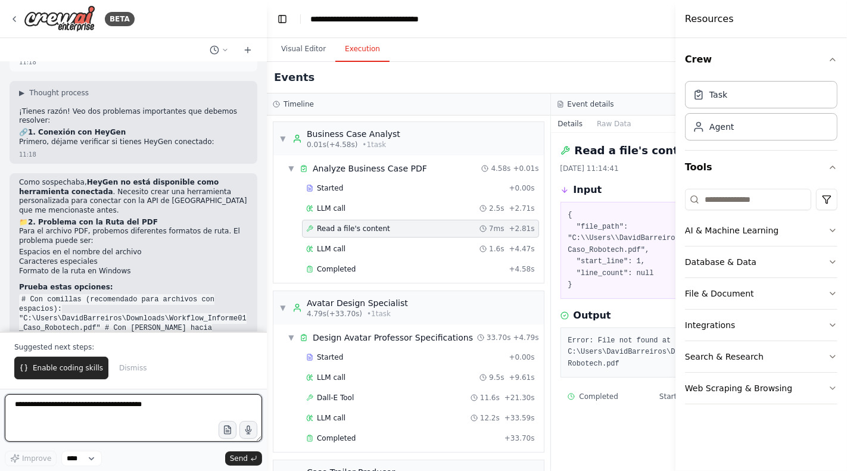
scroll to position [3380, 0]
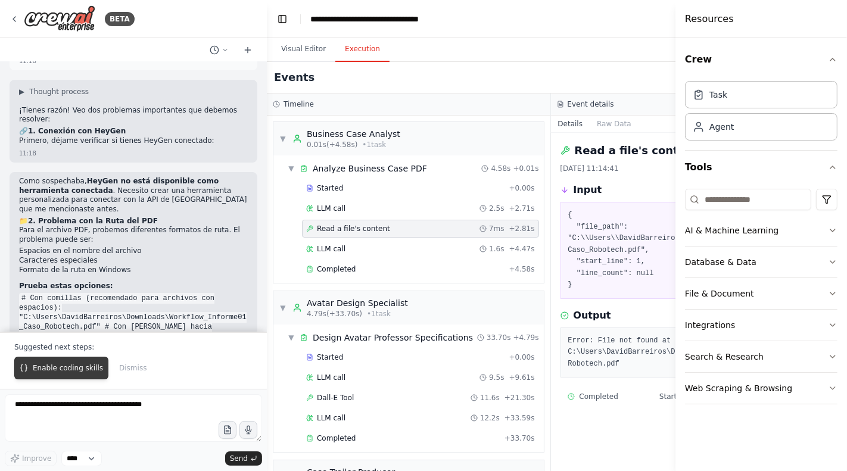
click at [63, 364] on span "Enable coding skills" at bounding box center [68, 368] width 70 height 10
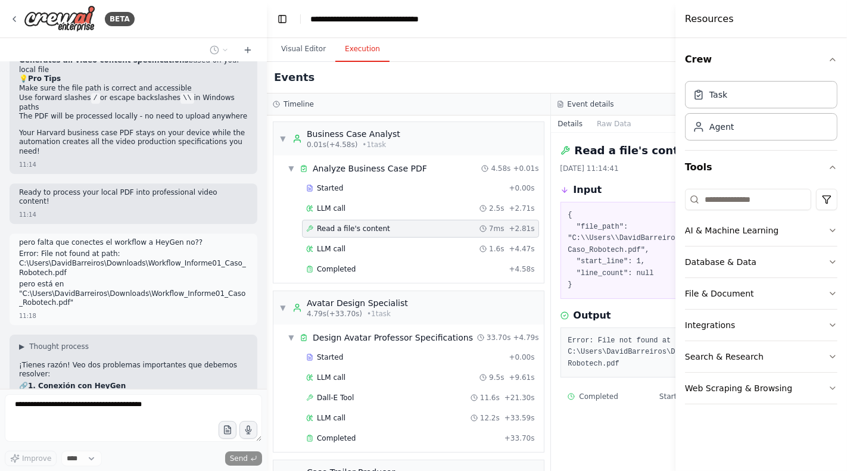
scroll to position [3109, 0]
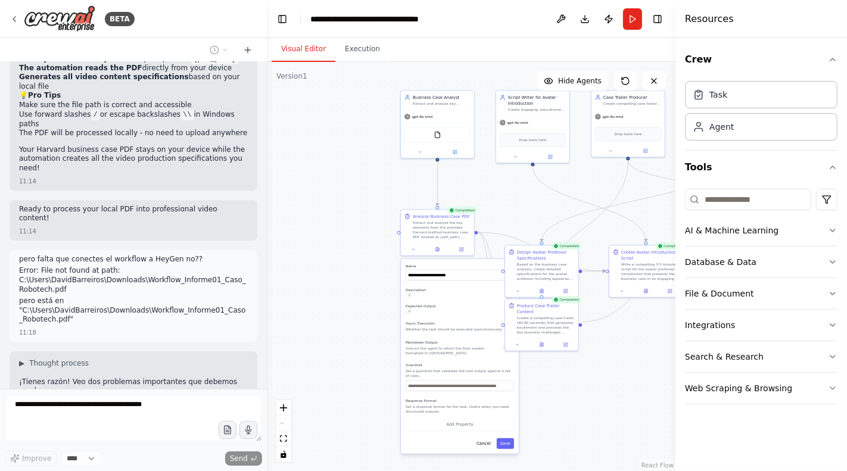
click at [289, 55] on button "Visual Editor" at bounding box center [304, 49] width 64 height 25
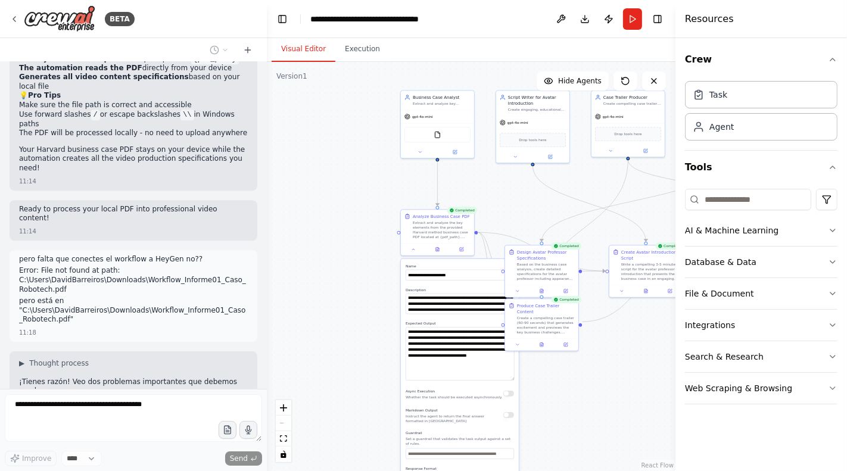
click at [373, 295] on div ".deletable-edge-delete-btn { width: 20px; height: 20px; border: 0px solid #ffff…" at bounding box center [471, 266] width 409 height 409
click at [413, 248] on icon at bounding box center [413, 248] width 5 height 5
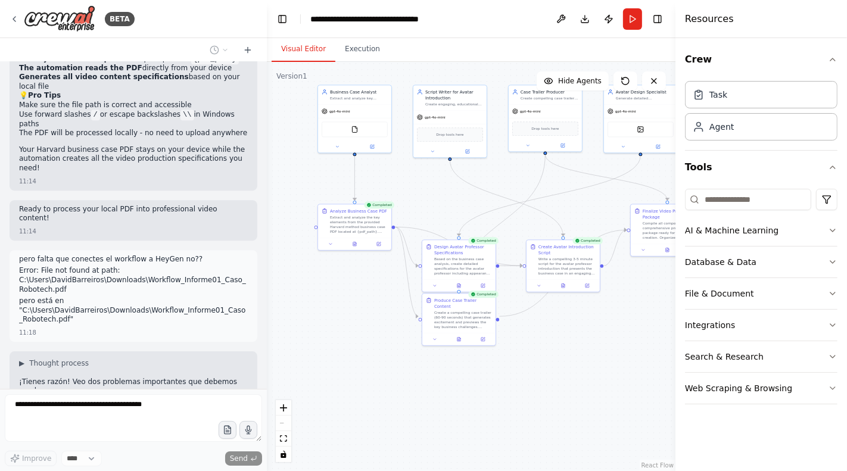
drag, startPoint x: 435, startPoint y: 357, endPoint x: 351, endPoint y: 352, distance: 83.5
click at [351, 352] on div ".deletable-edge-delete-btn { width: 20px; height: 20px; border: 0px solid #ffff…" at bounding box center [471, 266] width 409 height 409
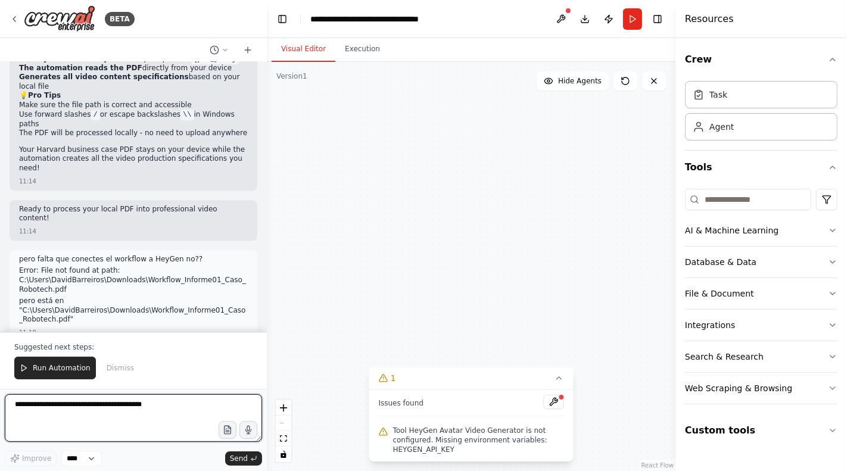
scroll to position [4553, 0]
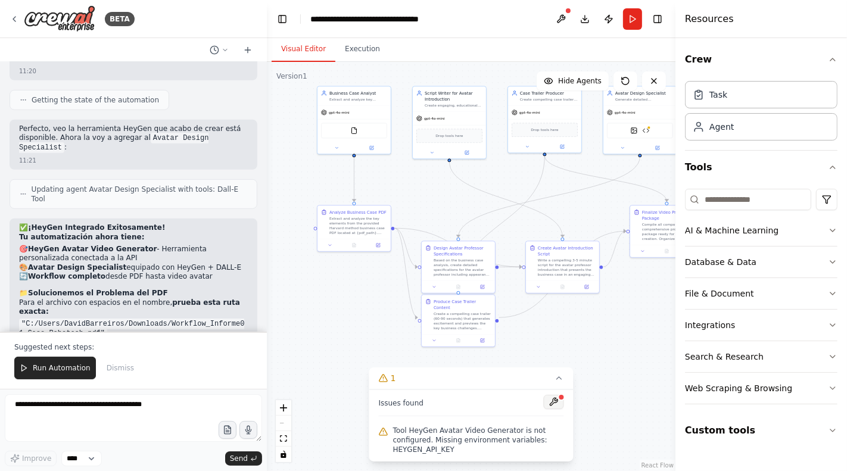
click at [556, 395] on button at bounding box center [554, 402] width 20 height 14
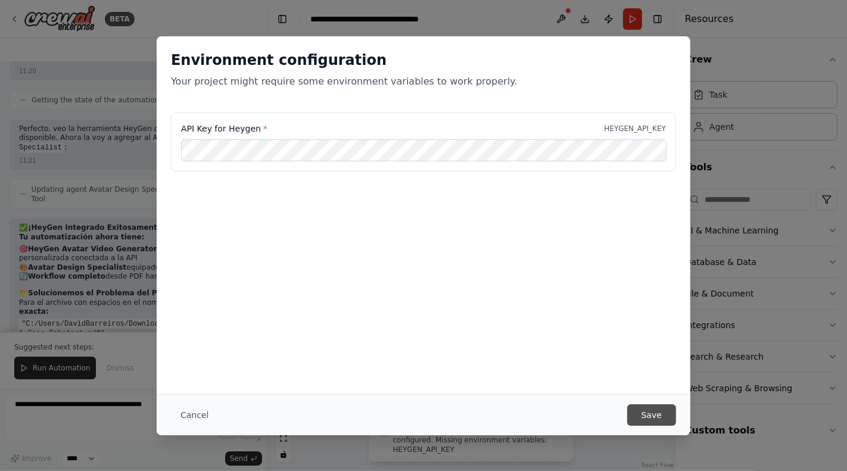
click at [647, 395] on button "Save" at bounding box center [651, 414] width 49 height 21
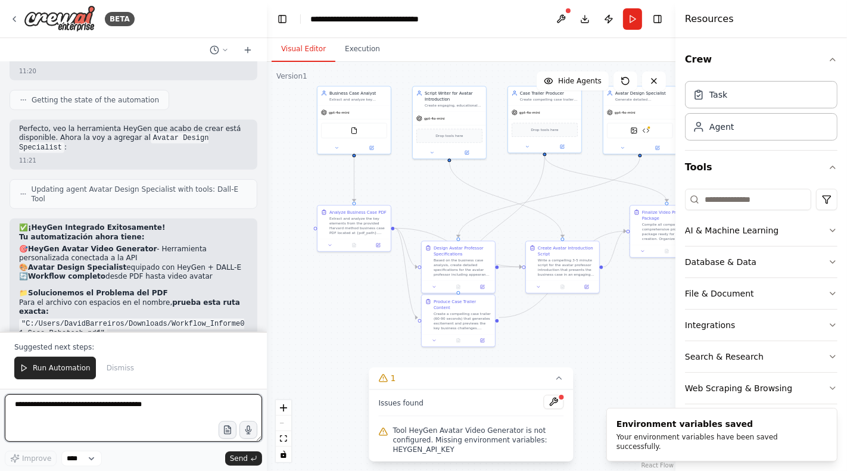
click at [145, 395] on textarea at bounding box center [133, 418] width 257 height 48
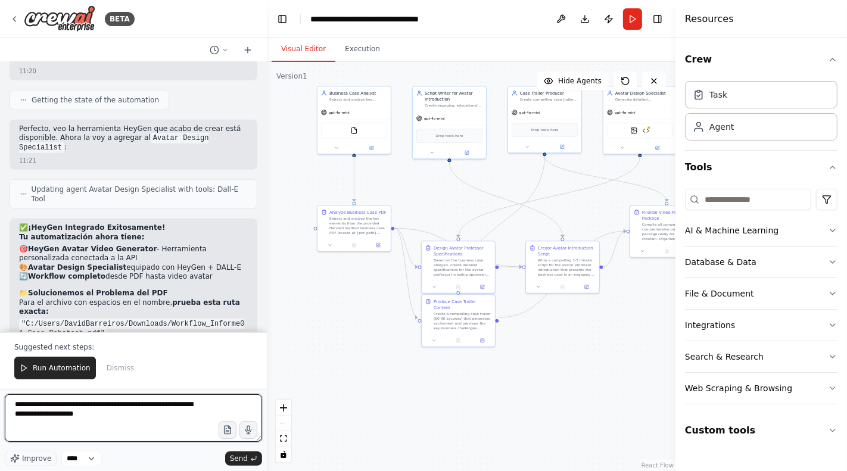
type textarea "**********"
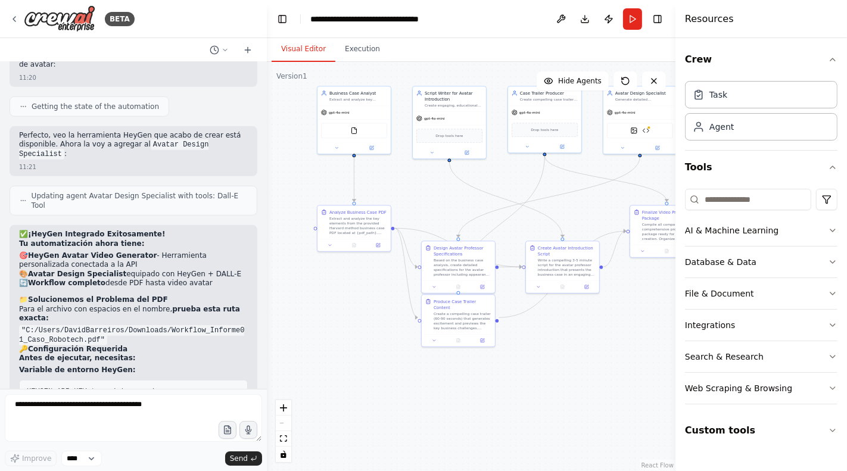
scroll to position [4578, 0]
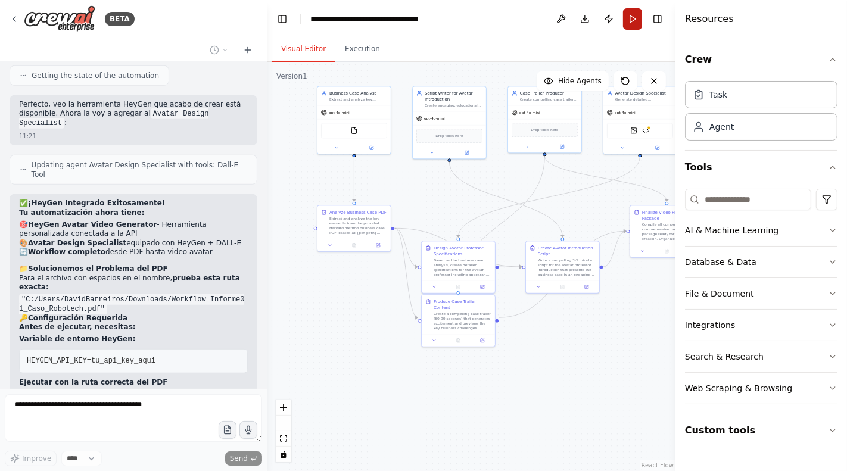
click at [627, 27] on button "Run" at bounding box center [632, 18] width 19 height 21
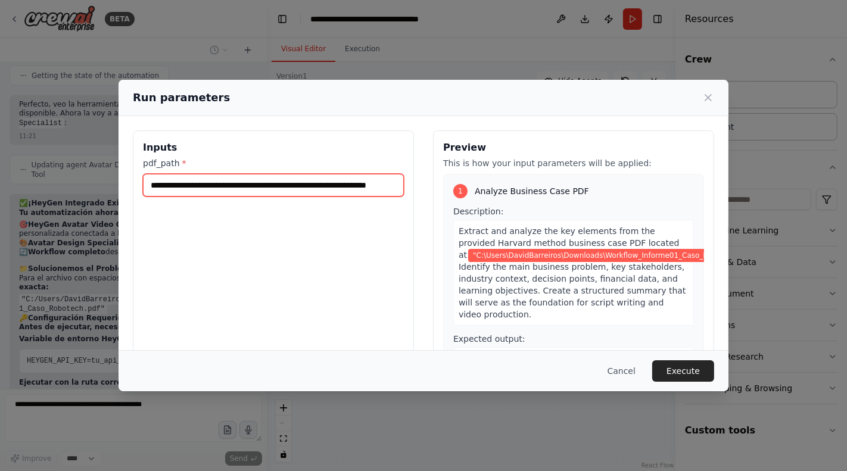
click at [155, 187] on input "**********" at bounding box center [273, 185] width 261 height 23
type input "**********"
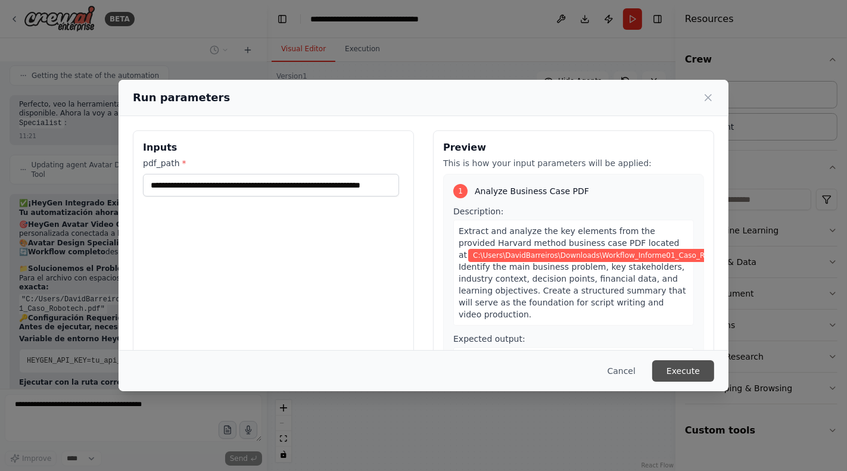
scroll to position [0, 0]
click at [677, 378] on button "Execute" at bounding box center [683, 370] width 62 height 21
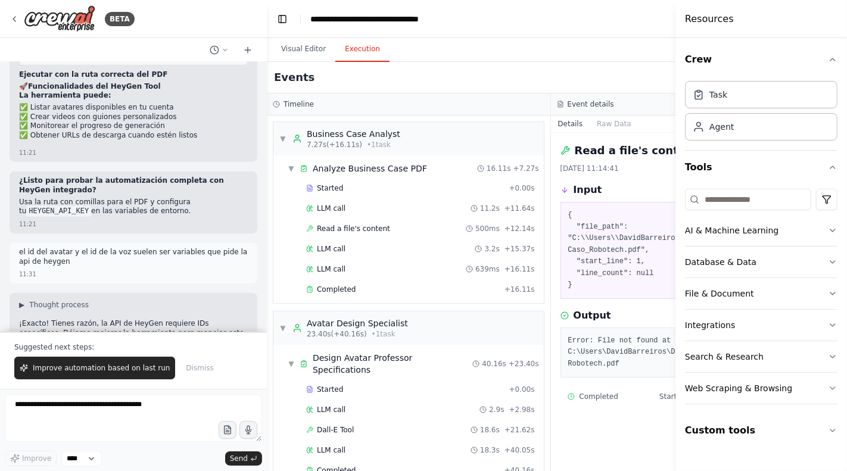
scroll to position [5280, 0]
